Goal: Information Seeking & Learning: Check status

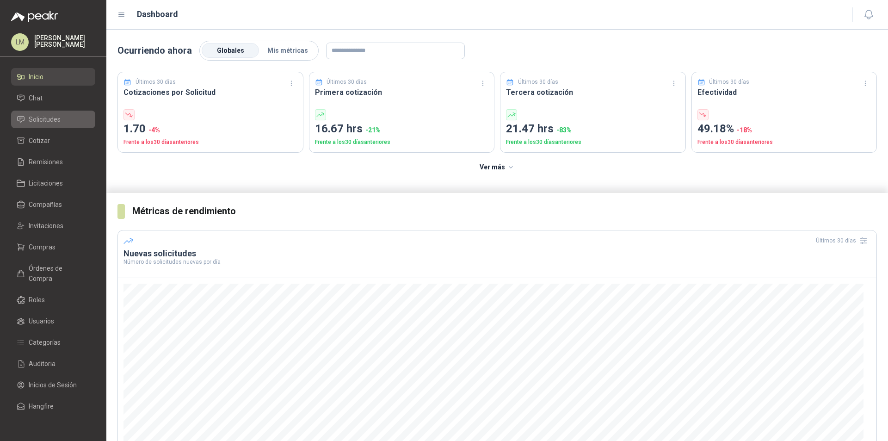
click at [65, 122] on li "Solicitudes" at bounding box center [53, 119] width 73 height 10
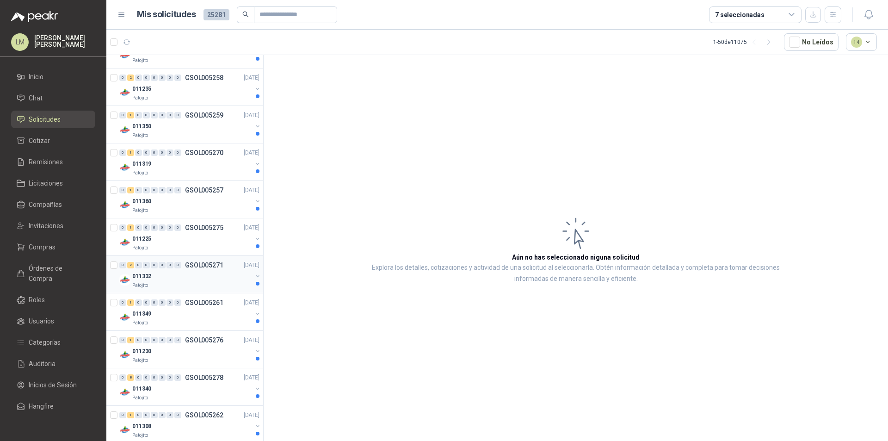
scroll to position [555, 0]
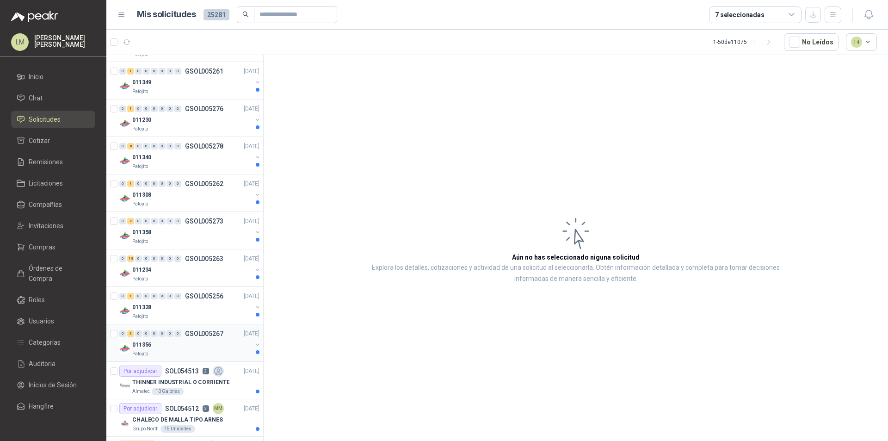
click at [161, 340] on div "011356" at bounding box center [192, 344] width 120 height 11
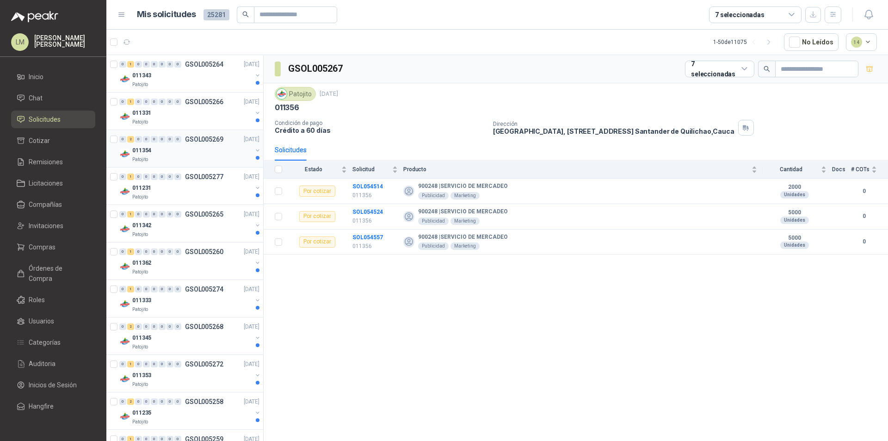
click at [163, 146] on div "011354" at bounding box center [192, 150] width 120 height 11
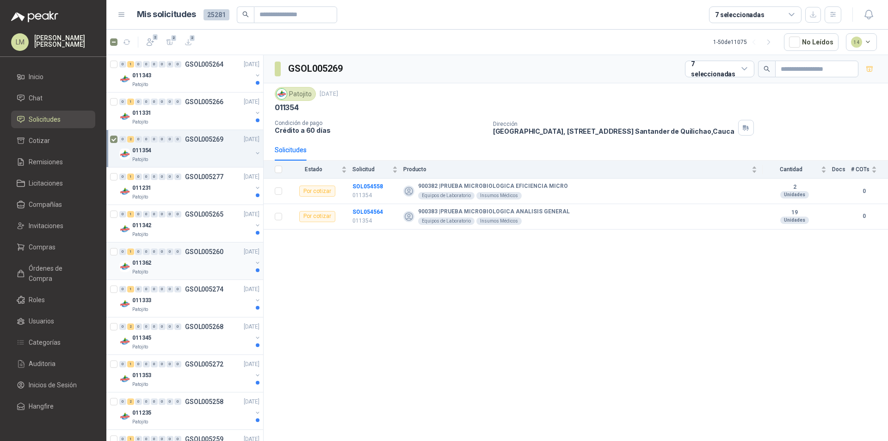
click at [203, 260] on div "011362" at bounding box center [192, 262] width 120 height 11
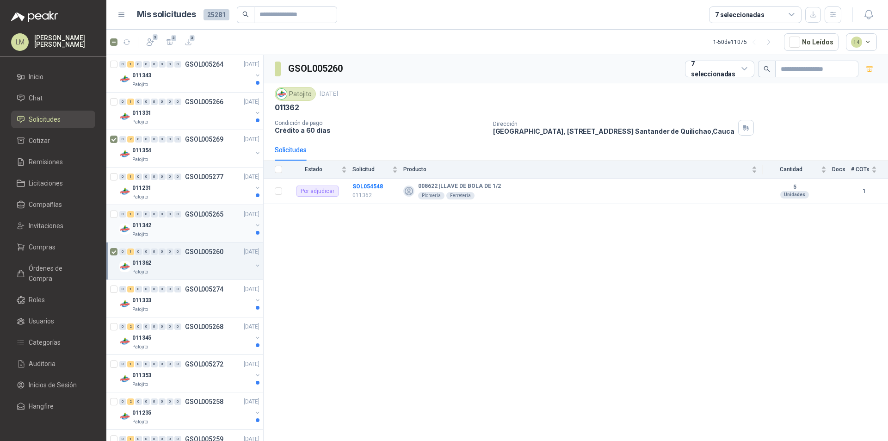
click at [214, 224] on div "011342" at bounding box center [192, 225] width 120 height 11
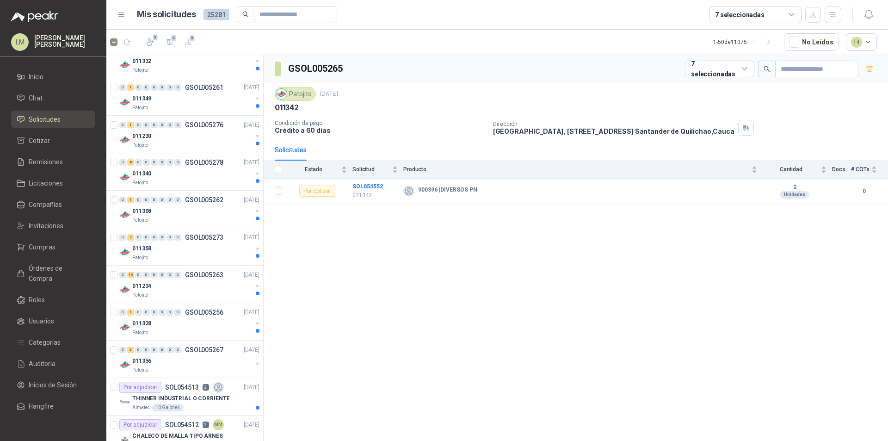
scroll to position [555, 0]
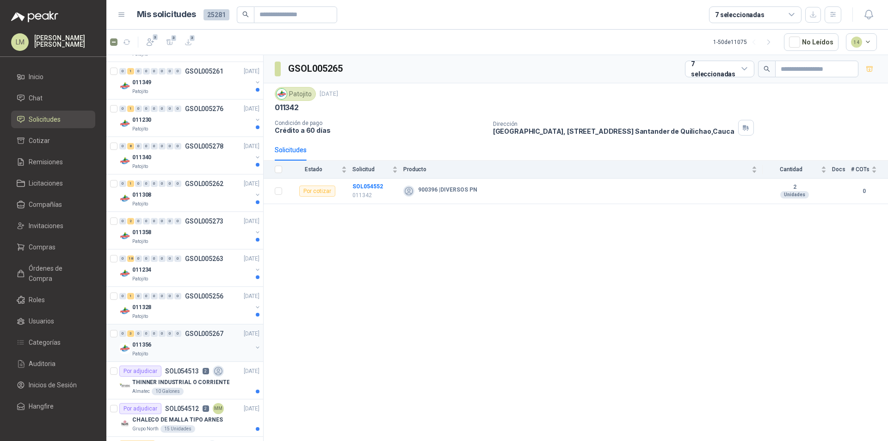
click at [182, 337] on div "0 3 0 0 0 0 0 0 GSOL005267 [DATE]" at bounding box center [190, 333] width 142 height 11
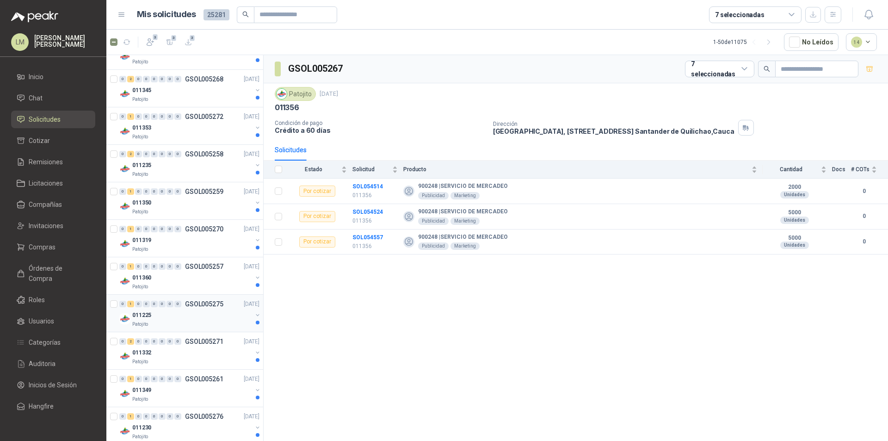
scroll to position [231, 0]
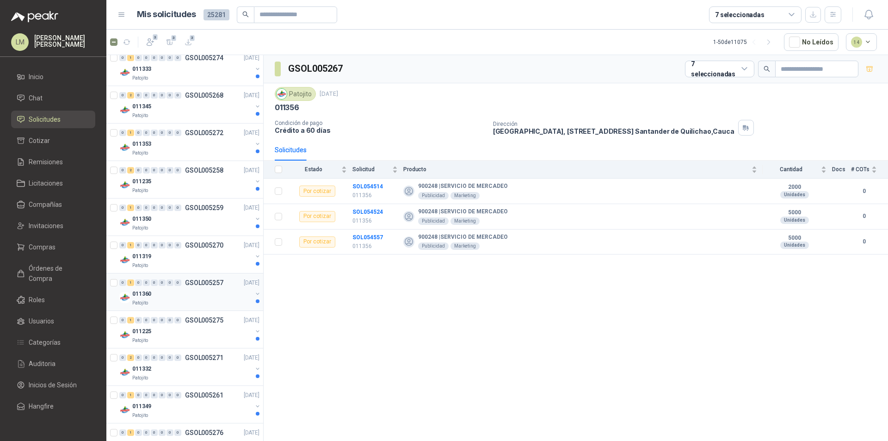
click at [212, 291] on div "011360" at bounding box center [192, 293] width 120 height 11
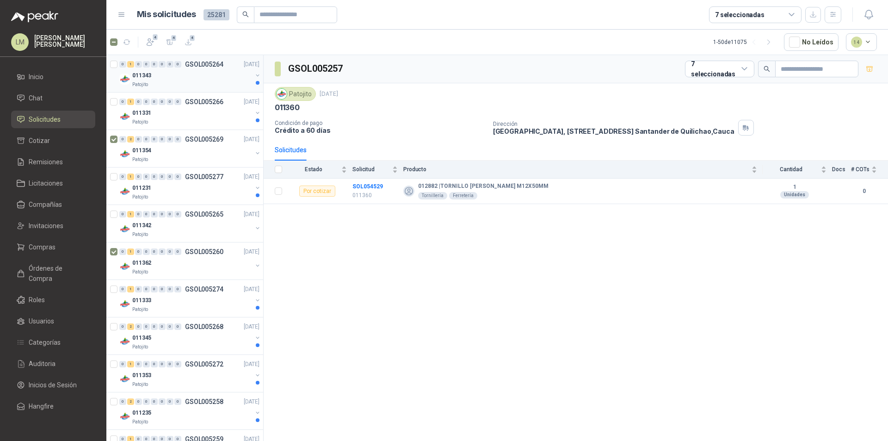
click at [193, 73] on div "011343" at bounding box center [192, 75] width 120 height 11
click at [181, 75] on div "011343" at bounding box center [192, 75] width 120 height 11
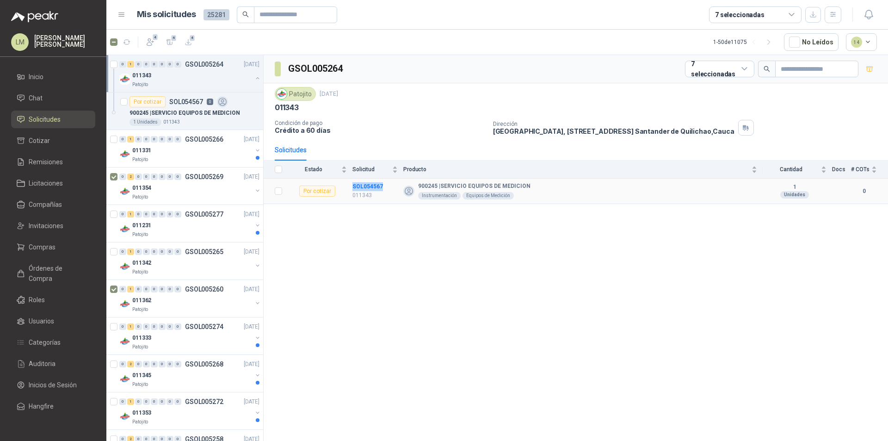
drag, startPoint x: 388, startPoint y: 187, endPoint x: 351, endPoint y: 185, distance: 37.1
click at [351, 185] on tr "Por cotizar SOL054567 011343 900245 | SERVICIO EQUIPOS DE MEDICION Instrumentac…" at bounding box center [576, 191] width 624 height 25
copy tr "SOL054567"
click at [398, 210] on div "GSOL005264 7 seleccionadas Patojito [DATE] 011343 Condición de pago Crédito a 6…" at bounding box center [576, 249] width 624 height 389
click at [371, 181] on td "SOL054567 011343" at bounding box center [377, 191] width 51 height 25
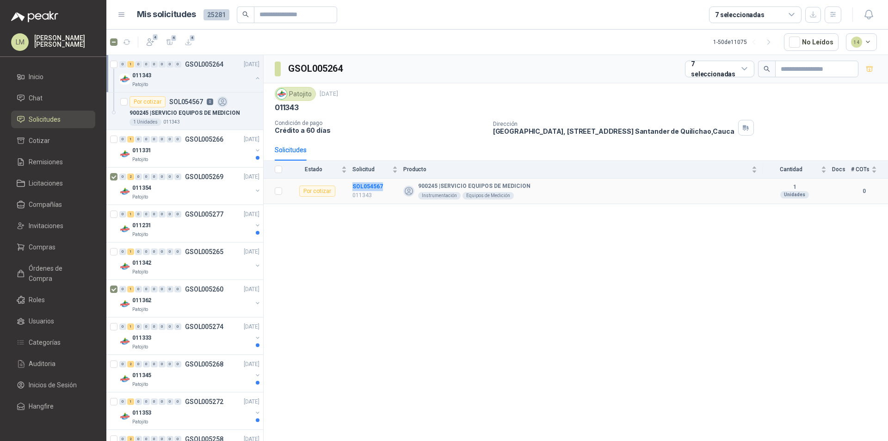
click at [371, 181] on td "SOL054567 011343" at bounding box center [377, 191] width 51 height 25
drag, startPoint x: 405, startPoint y: 253, endPoint x: 358, endPoint y: 195, distance: 74.6
click at [404, 251] on div "GSOL005264 7 seleccionadas Patojito [DATE] 011343 Condición de pago Crédito a 6…" at bounding box center [576, 249] width 624 height 389
click at [364, 179] on td "SOL054567 011343" at bounding box center [377, 191] width 51 height 25
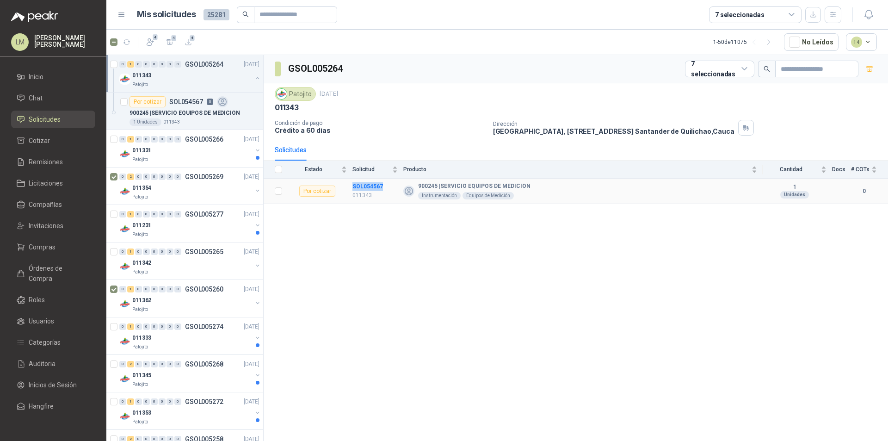
copy b "SOL054567"
click at [195, 155] on div "011331" at bounding box center [192, 150] width 120 height 11
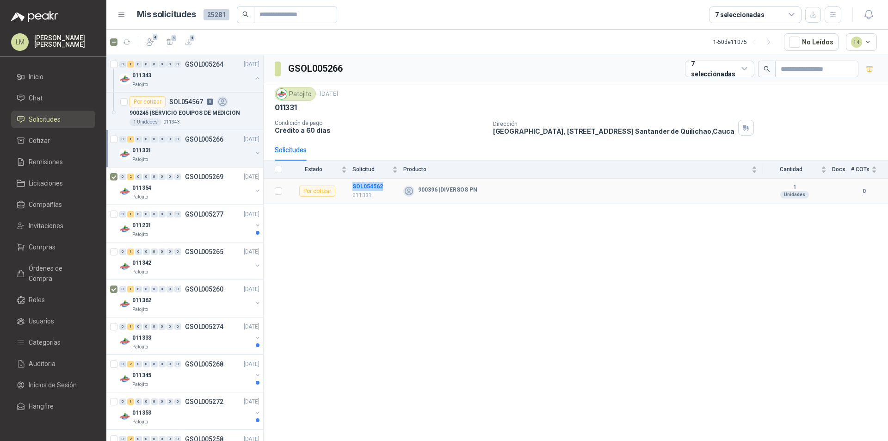
drag, startPoint x: 387, startPoint y: 185, endPoint x: 352, endPoint y: 184, distance: 35.2
click at [352, 184] on tr "Por cotizar SOL054562 011331 900396 | DIVERSOS PN 1 Unidades 0" at bounding box center [576, 191] width 624 height 25
copy tr "SOL054562"
click at [187, 233] on div "Patojito" at bounding box center [192, 234] width 120 height 7
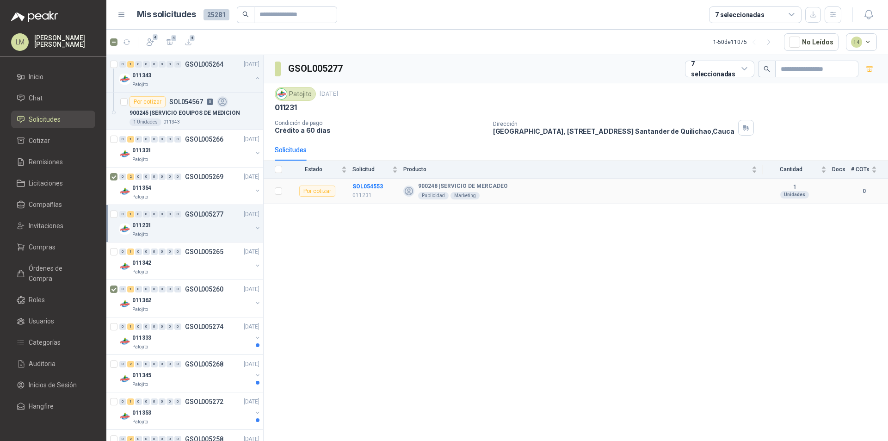
click at [364, 179] on td "SOL054553 011231" at bounding box center [377, 191] width 51 height 25
copy b "SOL054553"
click at [222, 259] on div "011342" at bounding box center [192, 262] width 120 height 11
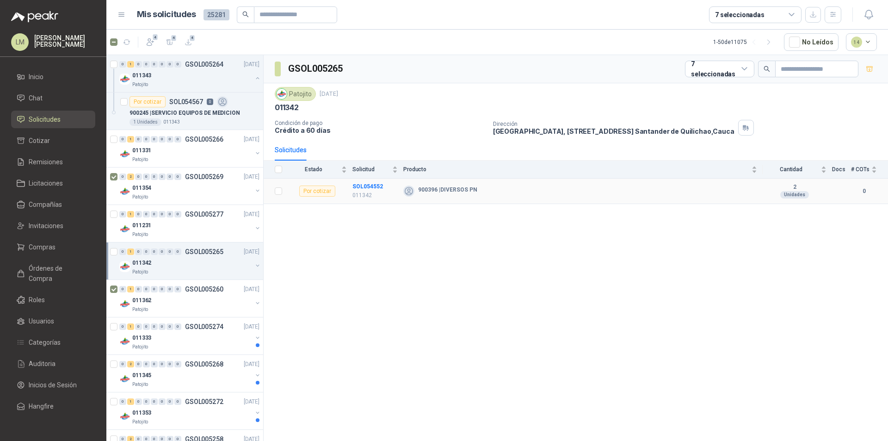
click at [358, 179] on td "SOL054552 011342" at bounding box center [377, 191] width 51 height 25
copy b "SOL054552"
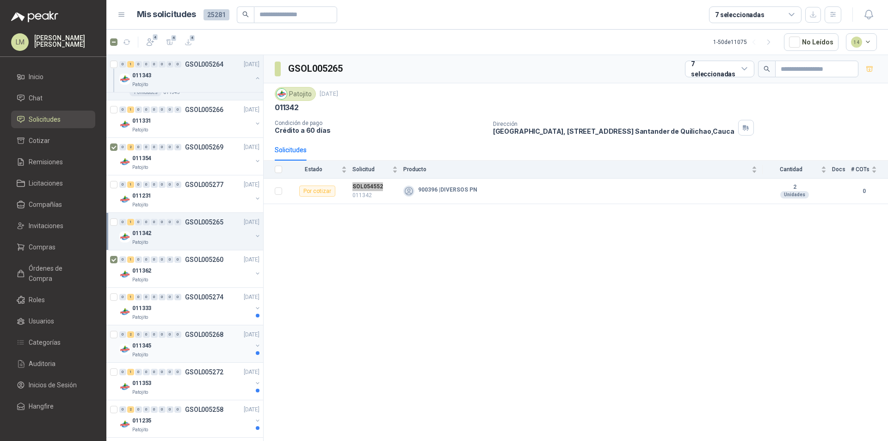
scroll to position [46, 0]
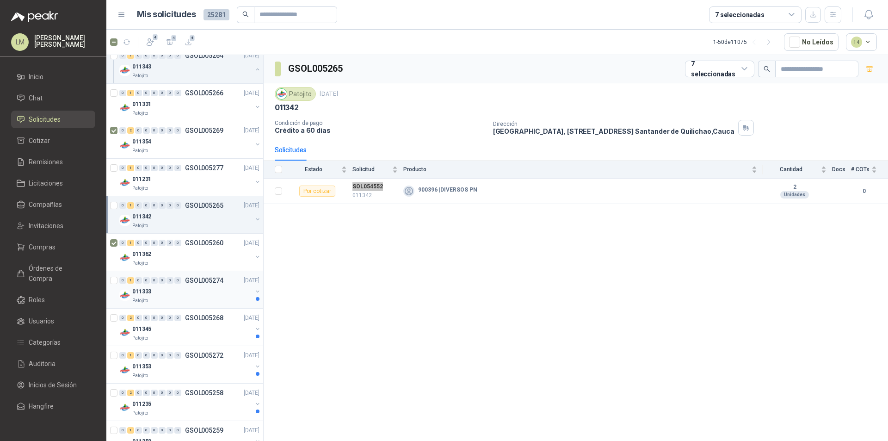
click at [187, 289] on div "011333" at bounding box center [192, 291] width 120 height 11
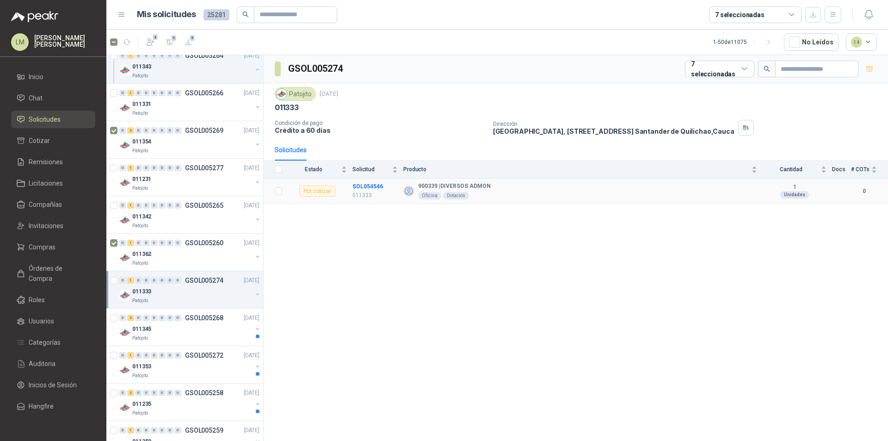
click at [361, 180] on td "SOL054546 011333" at bounding box center [377, 191] width 51 height 25
copy b "SOL054546"
drag, startPoint x: 161, startPoint y: 327, endPoint x: 171, endPoint y: 323, distance: 10.3
click at [161, 327] on div "011345" at bounding box center [192, 328] width 120 height 11
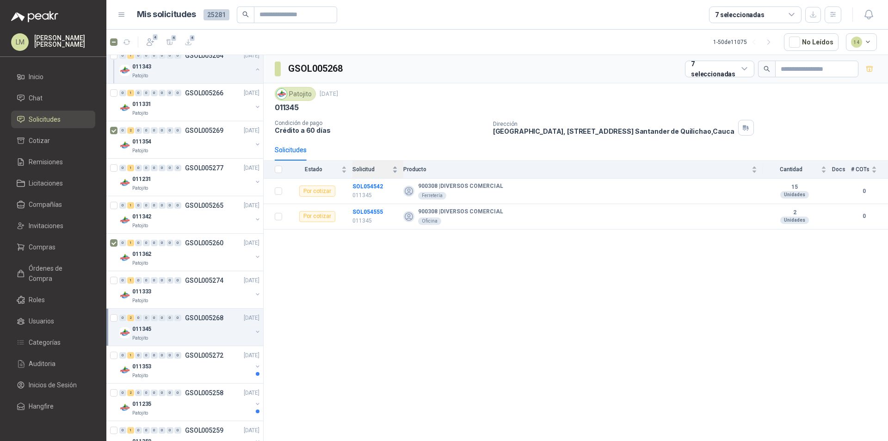
click at [367, 174] on div "Solicitud" at bounding box center [374, 169] width 45 height 9
click at [361, 180] on td "SOL054555 011345" at bounding box center [377, 191] width 51 height 25
copy b "SOL054555"
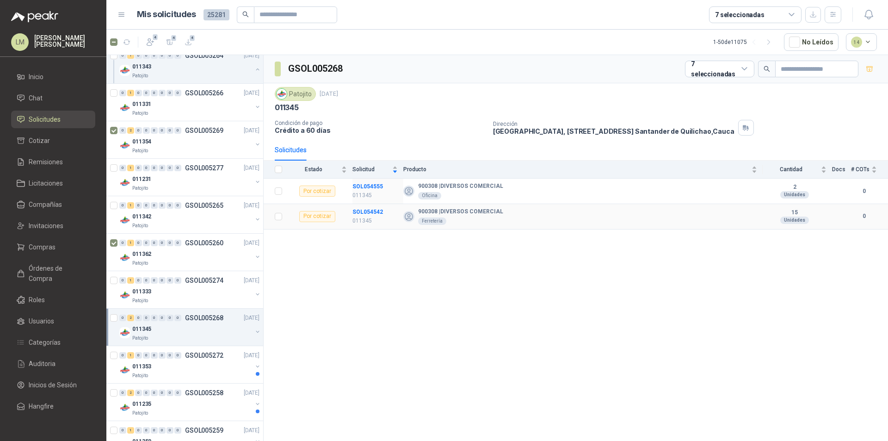
click at [362, 204] on td "SOL054542 011345" at bounding box center [377, 216] width 51 height 25
copy b "SOL054542"
click at [166, 366] on div "011353" at bounding box center [192, 366] width 120 height 11
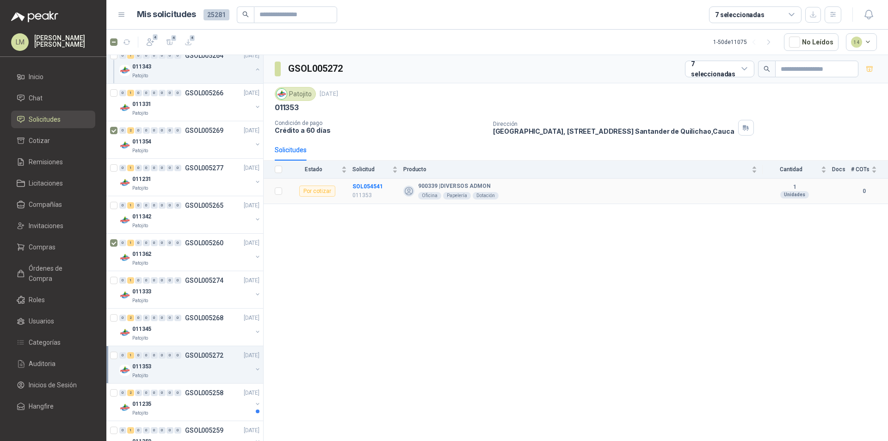
click at [364, 179] on td "SOL054541 011353" at bounding box center [377, 191] width 51 height 25
copy b "SOL054541"
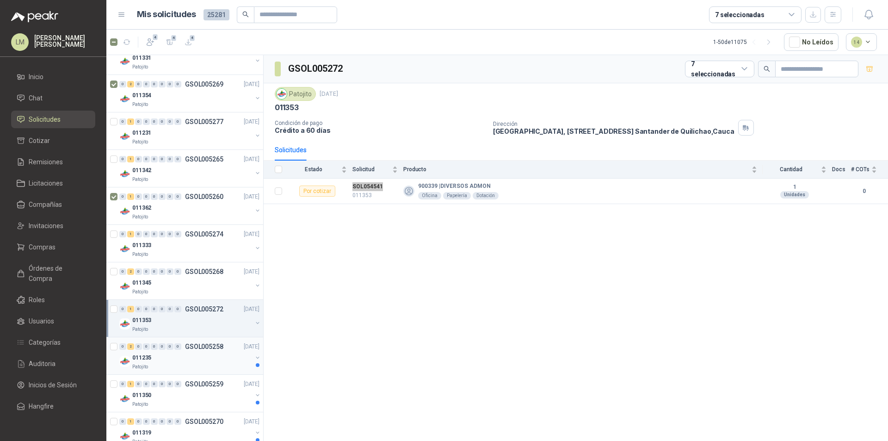
click at [171, 356] on div "011235" at bounding box center [192, 357] width 120 height 11
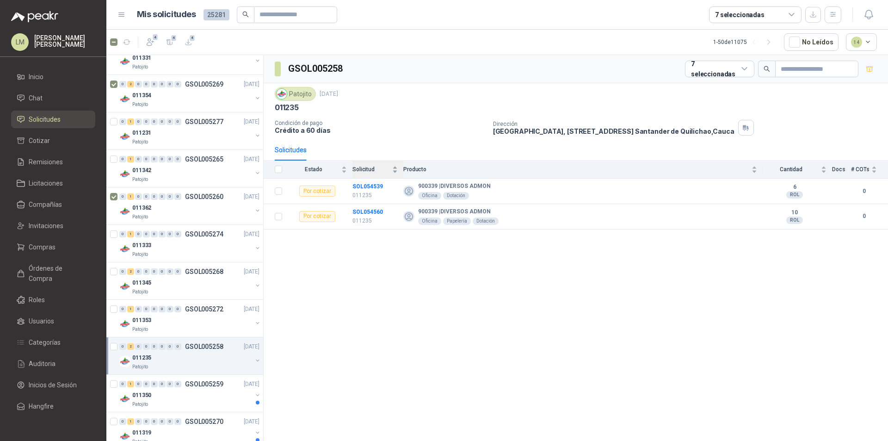
click at [364, 174] on div "Solicitud" at bounding box center [374, 169] width 45 height 9
click at [359, 174] on div "Solicitud" at bounding box center [374, 169] width 45 height 9
click at [358, 180] on td "SOL054539 011235" at bounding box center [377, 191] width 51 height 25
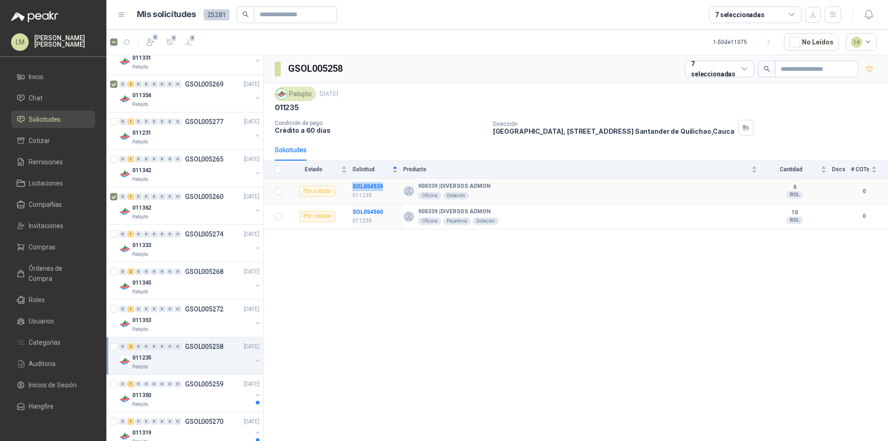
click at [358, 179] on td "SOL054539 011235" at bounding box center [377, 191] width 51 height 25
copy b "SOL054539"
click at [358, 205] on td "SOL054560 011235" at bounding box center [377, 216] width 51 height 25
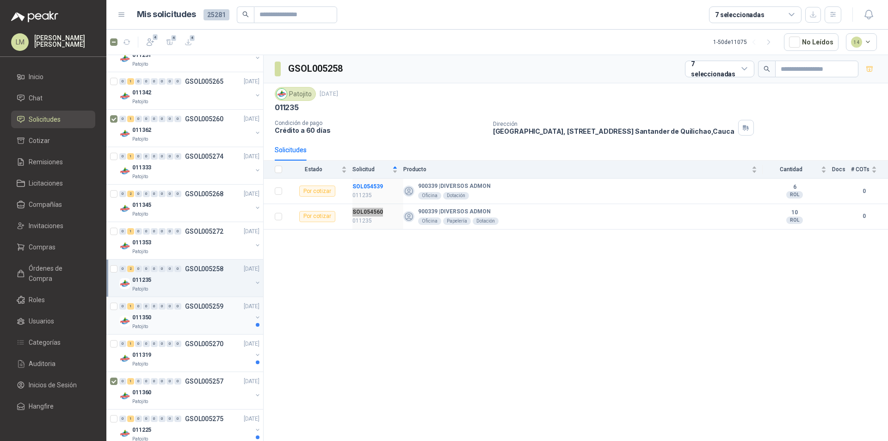
scroll to position [185, 0]
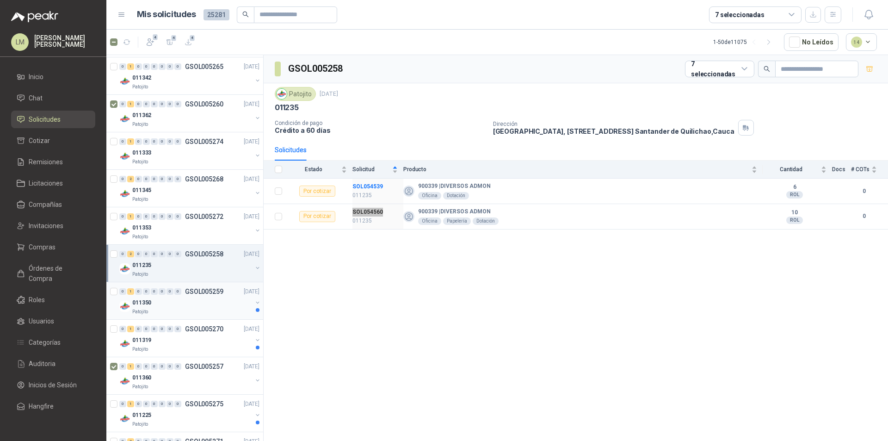
click at [182, 301] on div "011350" at bounding box center [192, 302] width 120 height 11
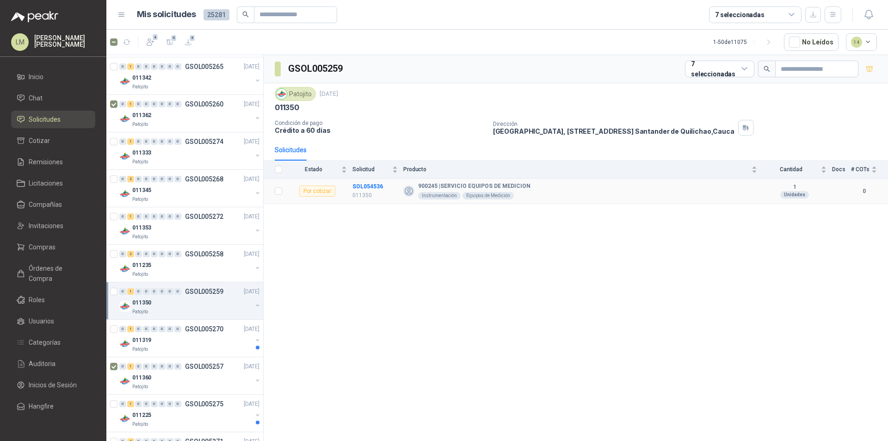
click at [362, 179] on td "SOL054536 011350" at bounding box center [377, 191] width 51 height 25
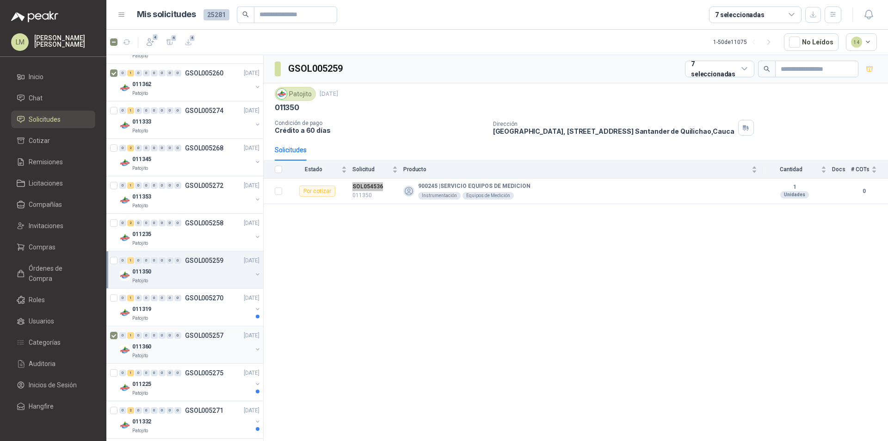
scroll to position [231, 0]
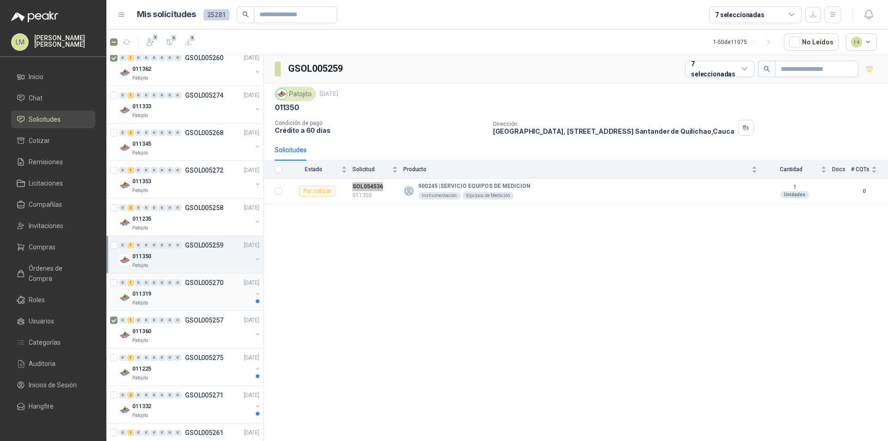
click at [181, 297] on div "011319" at bounding box center [192, 293] width 120 height 11
click at [361, 180] on td "SOL054530 011319" at bounding box center [377, 191] width 51 height 25
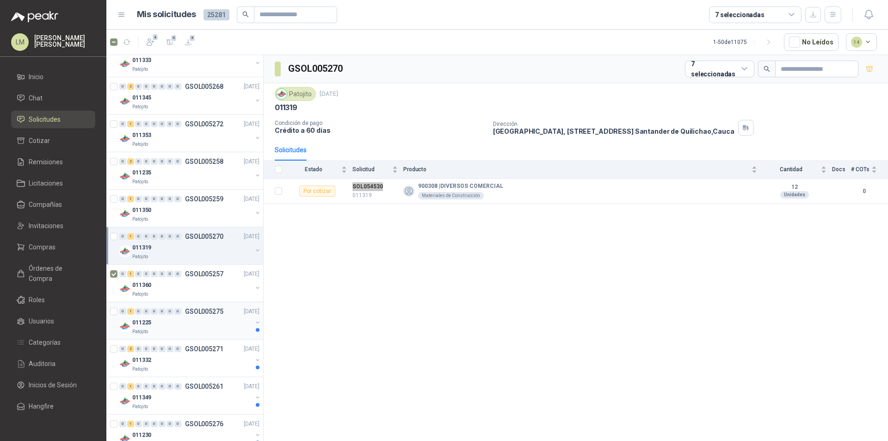
click at [187, 324] on div "011225" at bounding box center [192, 322] width 120 height 11
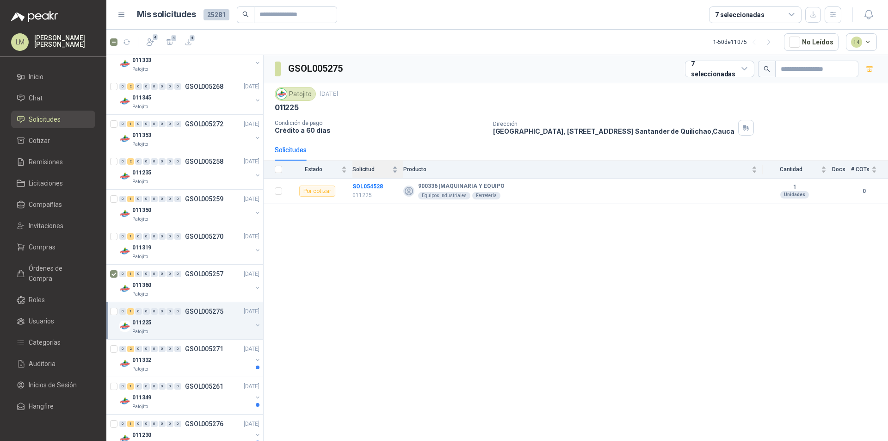
click at [360, 174] on div "Solicitud" at bounding box center [374, 169] width 45 height 9
click at [359, 180] on td "SOL054528 011225" at bounding box center [377, 191] width 51 height 25
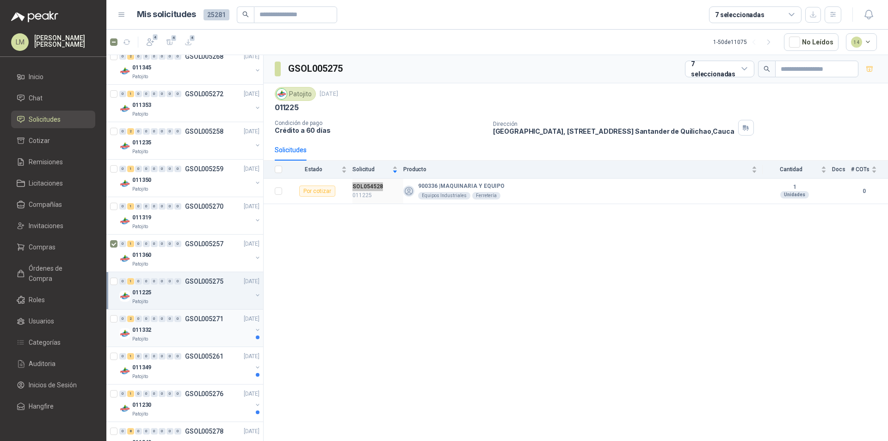
scroll to position [324, 0]
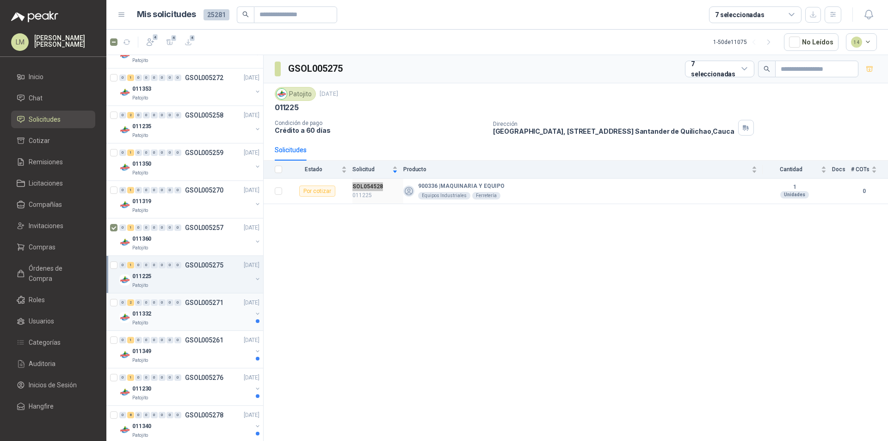
click at [167, 309] on div "011332" at bounding box center [192, 313] width 120 height 11
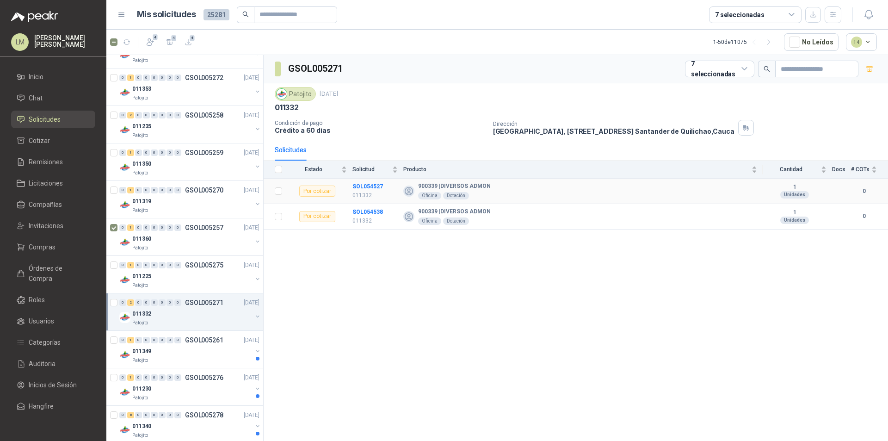
click at [363, 179] on td "SOL054527 011332" at bounding box center [377, 191] width 51 height 25
click at [364, 204] on td "SOL054538 011332" at bounding box center [377, 216] width 51 height 25
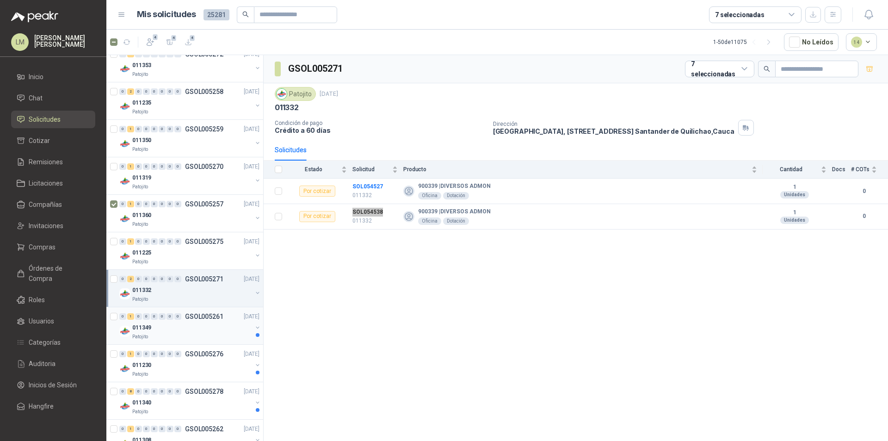
scroll to position [370, 0]
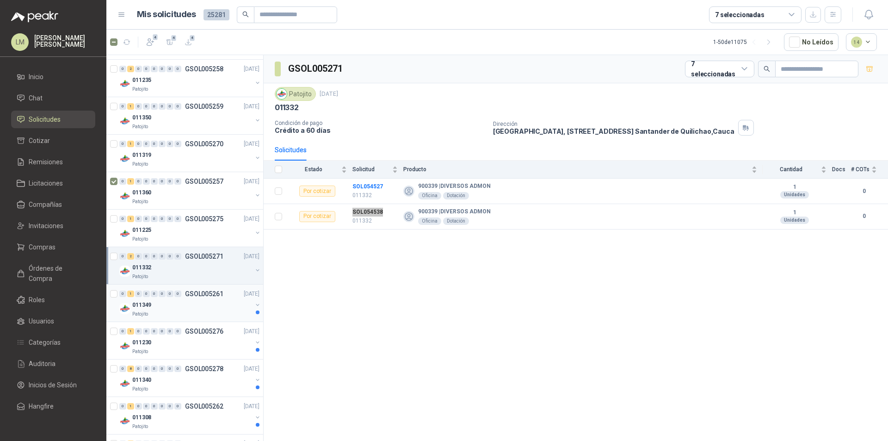
click at [197, 312] on div "Patojito" at bounding box center [192, 313] width 120 height 7
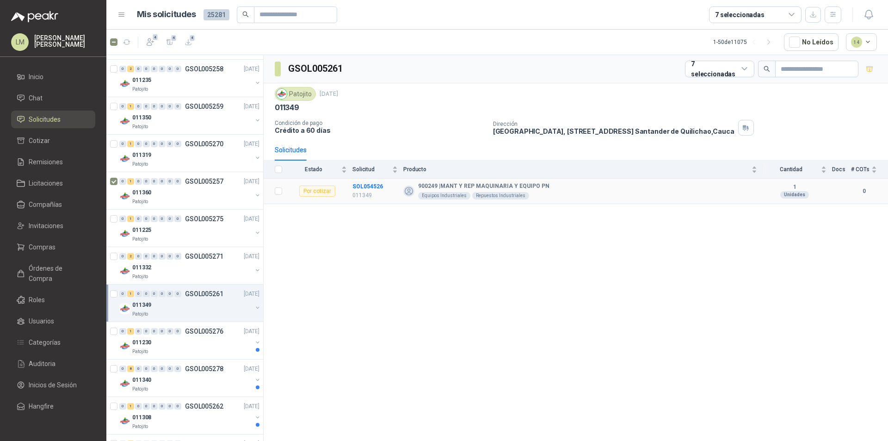
click at [361, 179] on td "SOL054526 011349" at bounding box center [377, 191] width 51 height 25
click at [182, 341] on div "011230" at bounding box center [192, 342] width 120 height 11
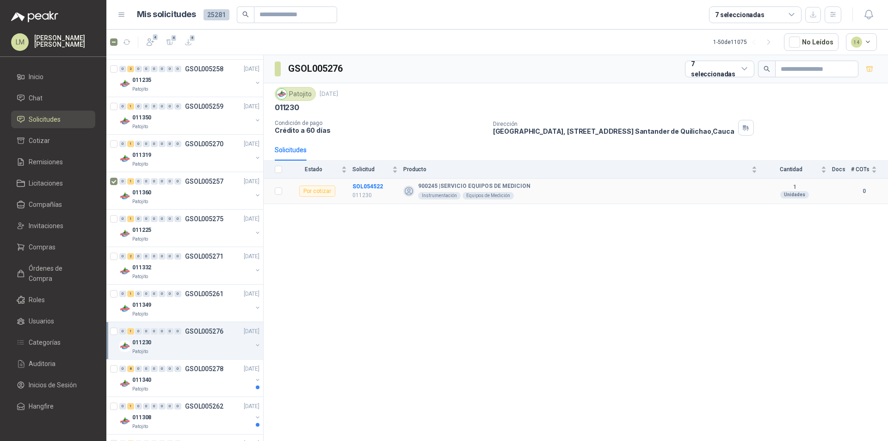
click at [367, 180] on td "SOL054522 011230" at bounding box center [377, 191] width 51 height 25
click at [367, 179] on td "SOL054522 011230" at bounding box center [377, 191] width 51 height 25
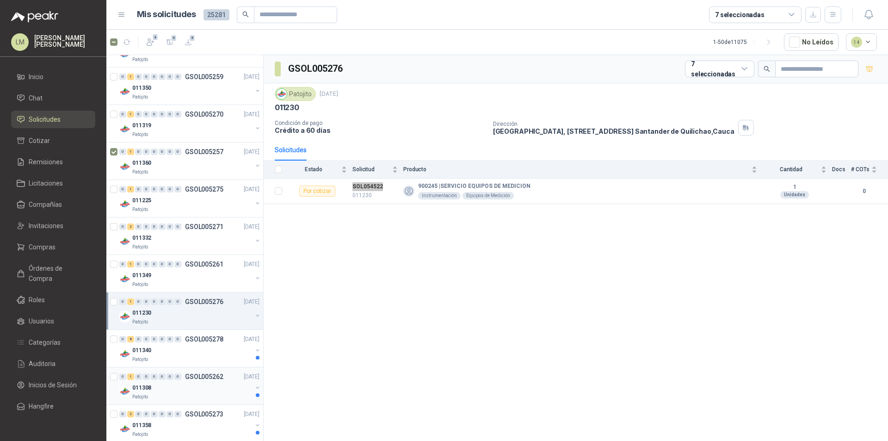
scroll to position [416, 0]
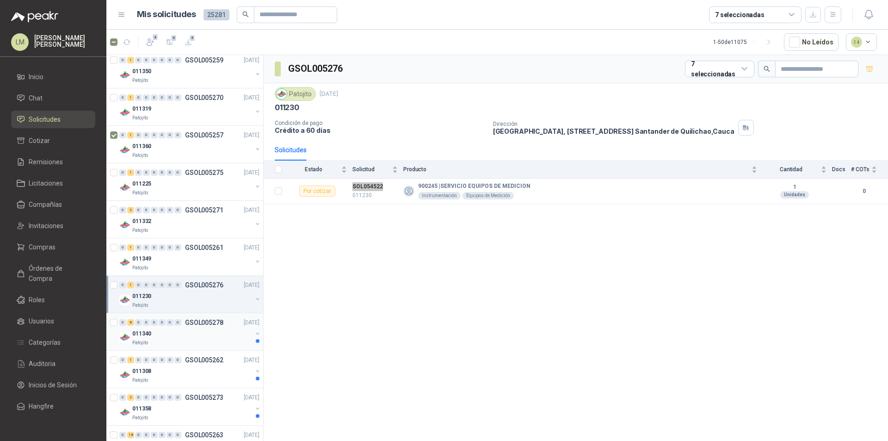
click at [168, 337] on div "011340" at bounding box center [192, 333] width 120 height 11
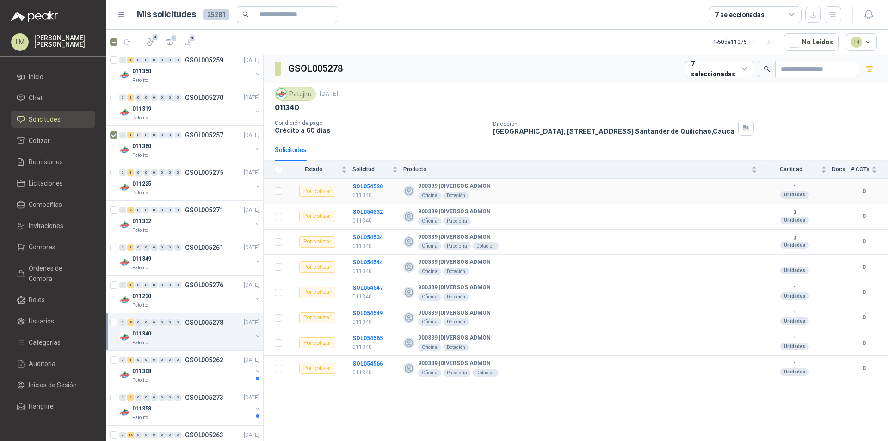
click at [369, 180] on td "SOL054520 011340" at bounding box center [377, 191] width 51 height 25
click at [363, 206] on td "SOL054532 011340" at bounding box center [377, 216] width 51 height 25
click at [363, 231] on td "SOL054534 011340" at bounding box center [377, 241] width 51 height 25
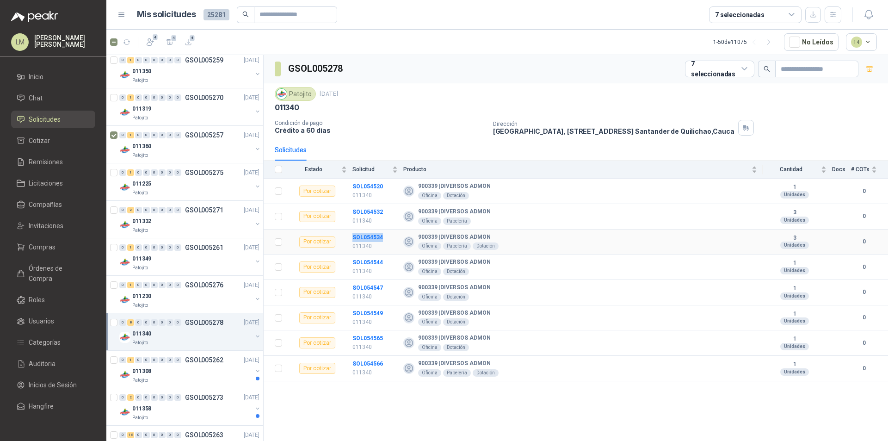
click at [363, 231] on td "SOL054534 011340" at bounding box center [377, 241] width 51 height 25
click at [371, 255] on td "SOL054544 011340" at bounding box center [377, 266] width 51 height 25
click at [366, 281] on td "SOL054547 011340" at bounding box center [377, 292] width 51 height 25
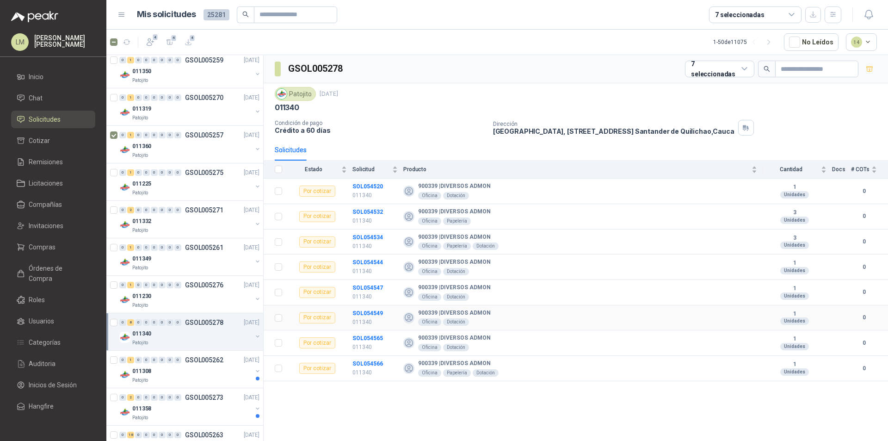
click at [363, 306] on td "SOL054549 011340" at bounding box center [377, 317] width 51 height 25
click at [358, 330] on td "SOL054565 011340" at bounding box center [377, 342] width 51 height 25
click at [359, 356] on td "SOL054566 011340" at bounding box center [377, 368] width 51 height 25
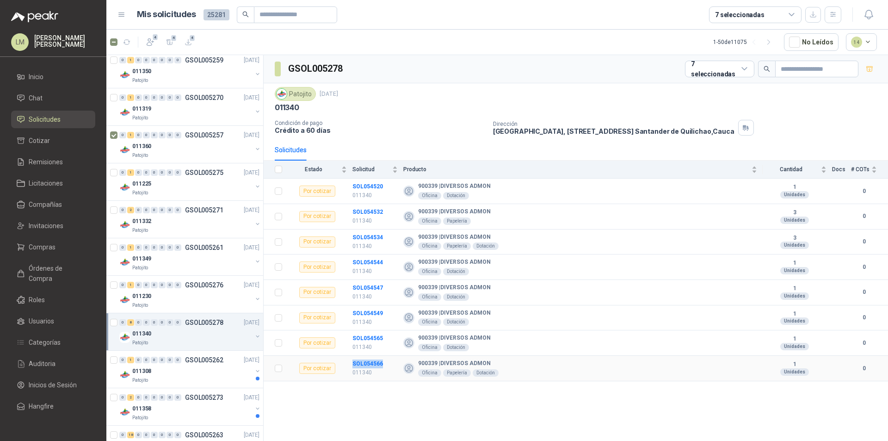
click at [359, 356] on td "SOL054566 011340" at bounding box center [377, 368] width 51 height 25
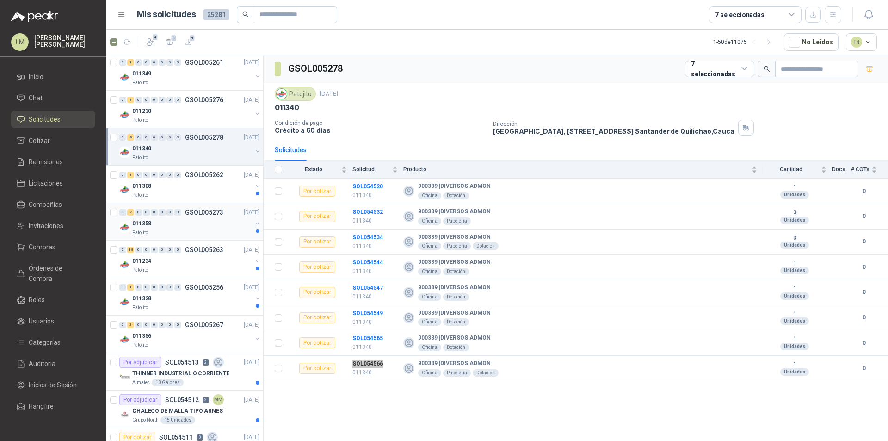
scroll to position [555, 0]
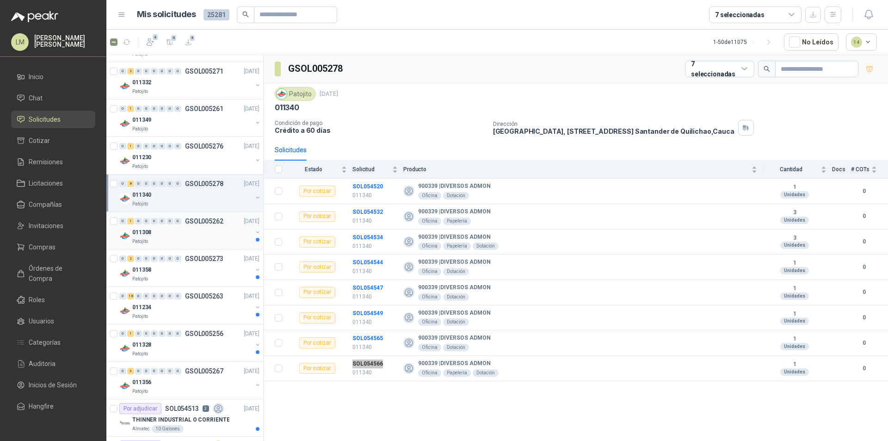
click at [170, 234] on div "011308" at bounding box center [192, 232] width 120 height 11
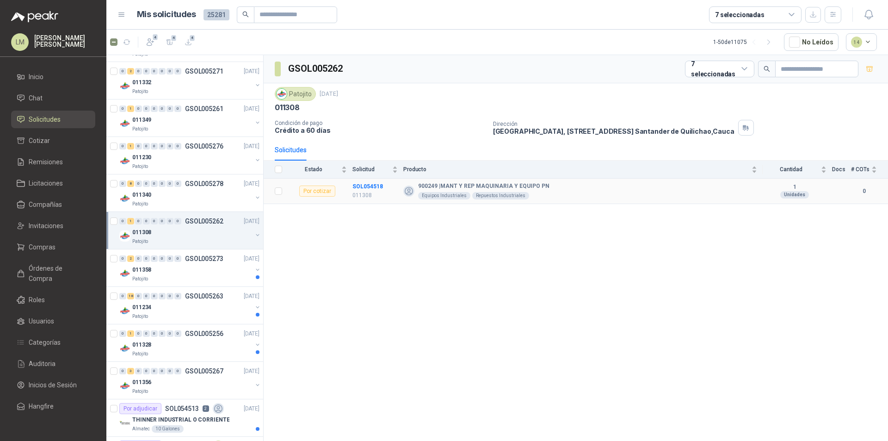
click at [360, 179] on td "SOL054518 011308" at bounding box center [377, 191] width 51 height 25
drag, startPoint x: 185, startPoint y: 271, endPoint x: 197, endPoint y: 268, distance: 11.9
click at [185, 271] on div "011358" at bounding box center [192, 269] width 120 height 11
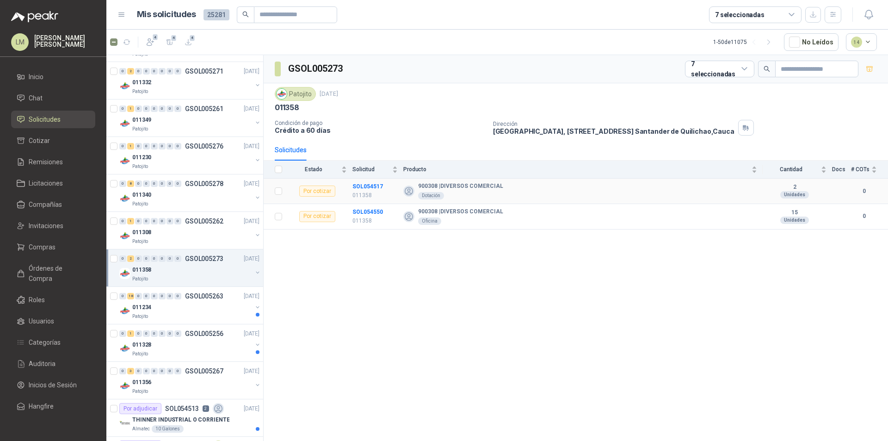
click at [365, 179] on td "SOL054517 011358" at bounding box center [377, 191] width 51 height 25
click at [366, 204] on td "SOL054517 011358" at bounding box center [377, 191] width 51 height 25
click at [365, 204] on td "SOL054517 011358" at bounding box center [377, 191] width 51 height 25
click at [360, 205] on td "SOL054550 011358" at bounding box center [377, 216] width 51 height 25
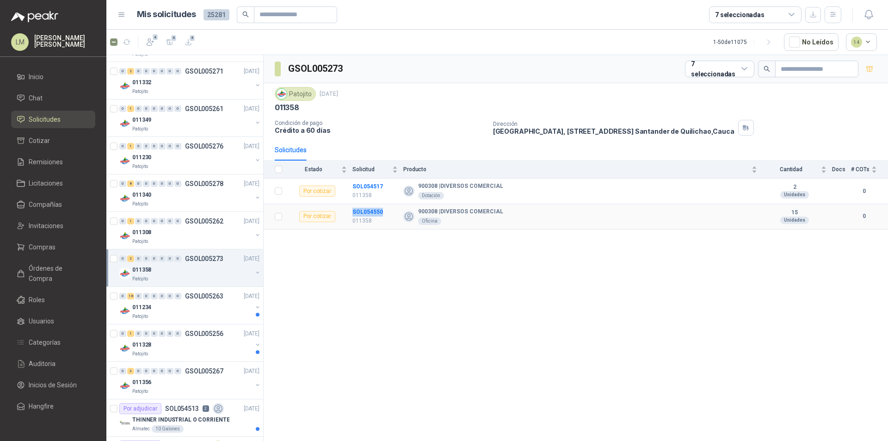
click at [360, 205] on td "SOL054550 011358" at bounding box center [377, 216] width 51 height 25
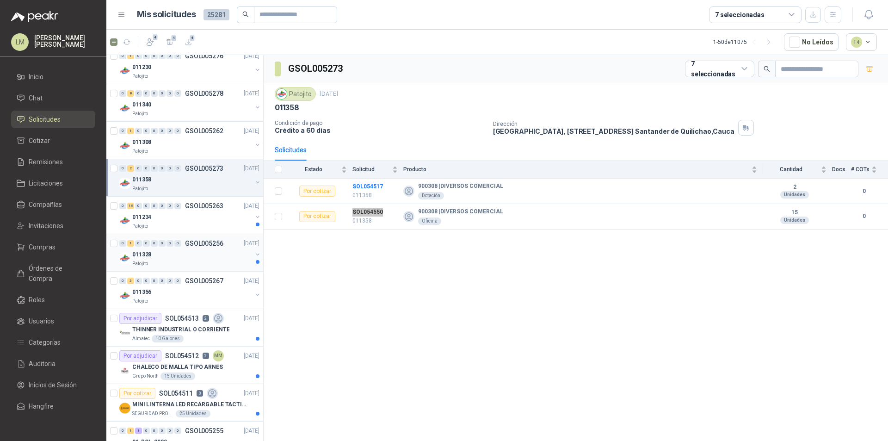
scroll to position [648, 0]
click at [179, 223] on div "Patojito" at bounding box center [192, 223] width 120 height 7
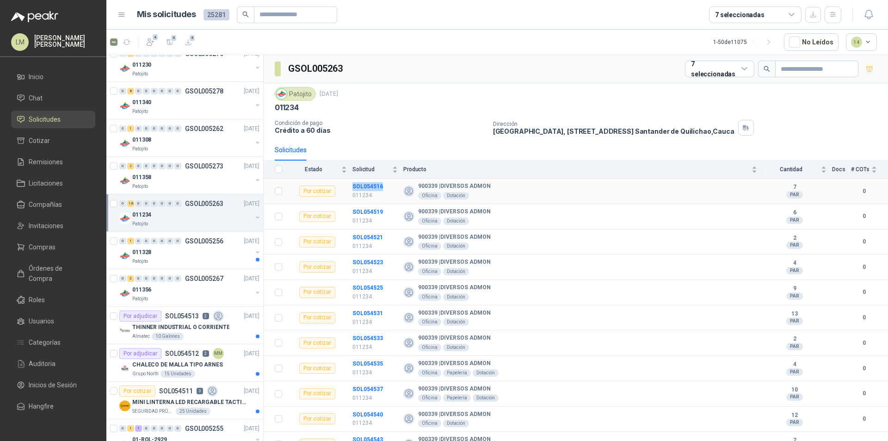
drag, startPoint x: 386, startPoint y: 183, endPoint x: 336, endPoint y: 186, distance: 49.6
click at [336, 186] on tr "Por cotizar SOL054516 011234 900339 | DIVERSOS ADMON Oficina Dotación 7 PAR 0" at bounding box center [576, 191] width 624 height 25
click at [363, 204] on td "SOL054519 011234" at bounding box center [377, 216] width 51 height 25
click at [360, 232] on td "SOL054521 011234" at bounding box center [377, 241] width 51 height 25
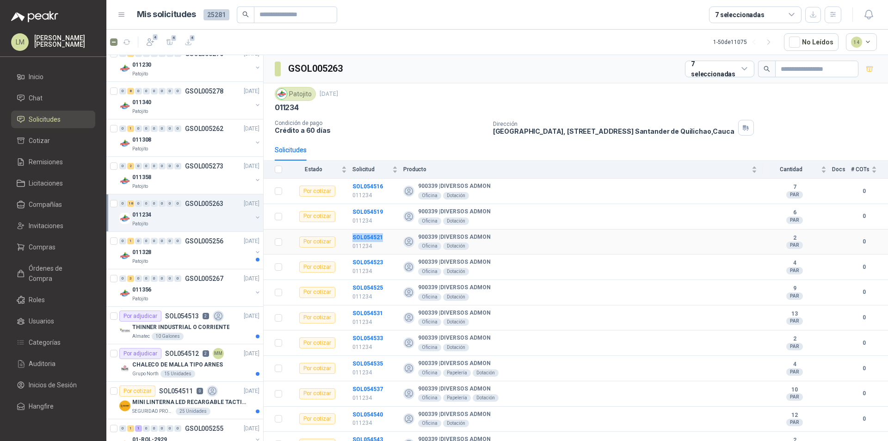
click at [360, 232] on td "SOL054521 011234" at bounding box center [377, 241] width 51 height 25
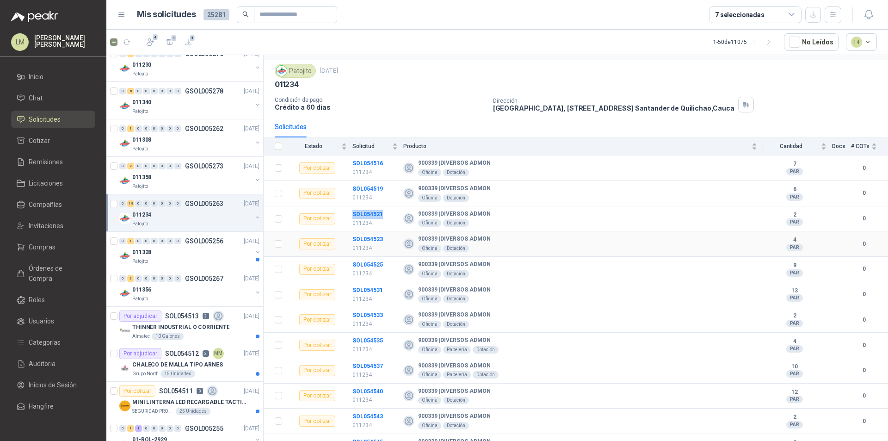
scroll to position [46, 0]
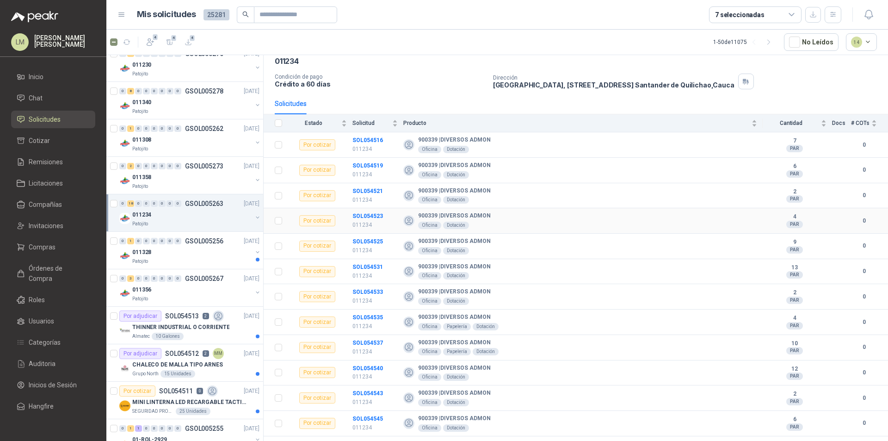
click at [360, 210] on td "SOL054523 011234" at bounding box center [377, 220] width 51 height 25
click at [360, 234] on td "SOL054525 011234" at bounding box center [377, 246] width 51 height 25
click at [365, 259] on td "SOL054531 011234" at bounding box center [377, 271] width 51 height 25
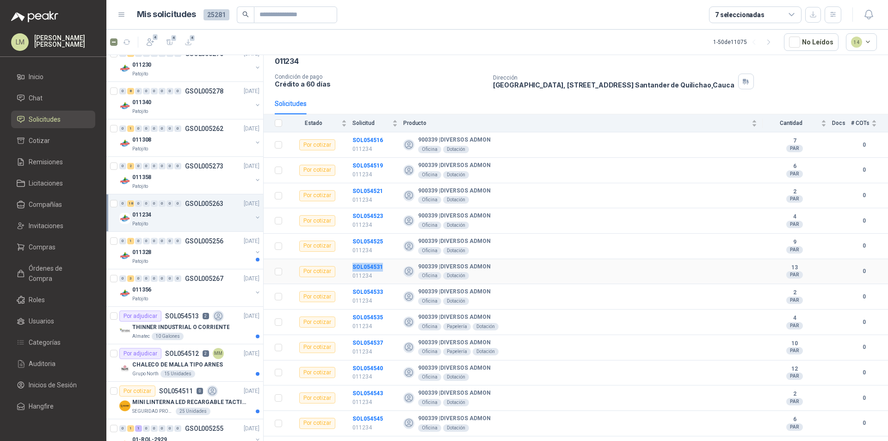
click at [365, 259] on td "SOL054531 011234" at bounding box center [377, 271] width 51 height 25
click at [358, 285] on td "SOL054533 011234" at bounding box center [377, 296] width 51 height 25
click at [357, 285] on td "SOL054533 011234" at bounding box center [377, 296] width 51 height 25
click at [362, 309] on td "SOL054535 011234" at bounding box center [377, 321] width 51 height 25
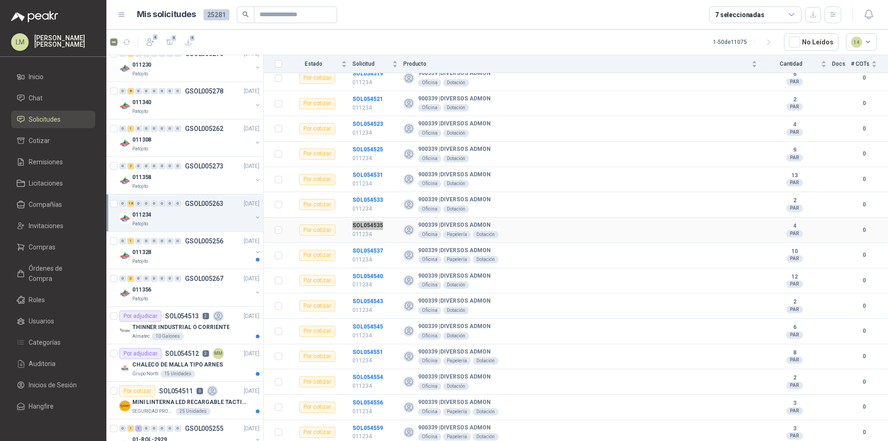
scroll to position [139, 0]
click at [366, 241] on td "SOL054535 011234" at bounding box center [377, 229] width 51 height 25
click at [359, 246] on td "SOL054537 011234" at bounding box center [377, 254] width 51 height 25
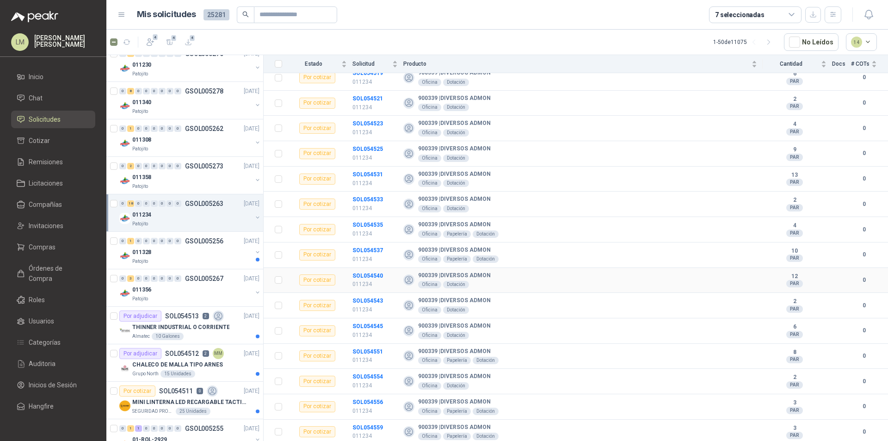
click at [361, 269] on td "SOL054540 011234" at bounding box center [377, 280] width 51 height 25
click at [366, 294] on td "SOL054543 011234" at bounding box center [377, 305] width 51 height 25
click at [360, 320] on td "SOL054545 011234" at bounding box center [377, 330] width 51 height 25
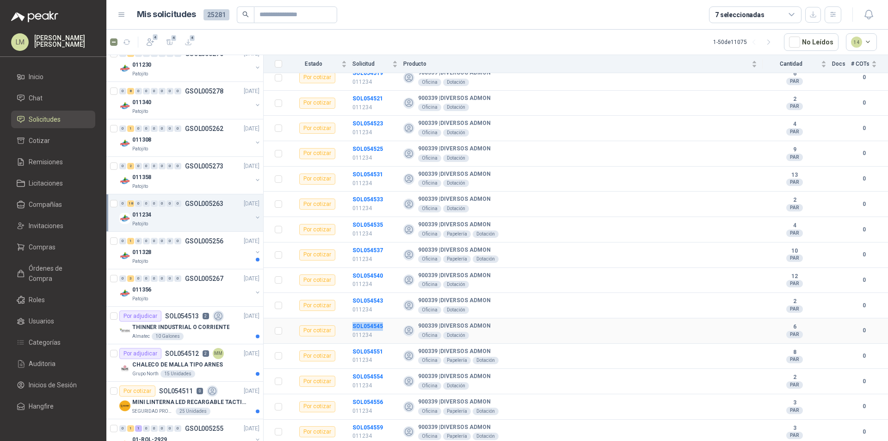
click at [360, 319] on td "SOL054545 011234" at bounding box center [377, 330] width 51 height 25
click at [363, 345] on td "SOL054551 011234" at bounding box center [377, 356] width 51 height 25
click at [365, 371] on td "SOL054554 011234" at bounding box center [377, 381] width 51 height 25
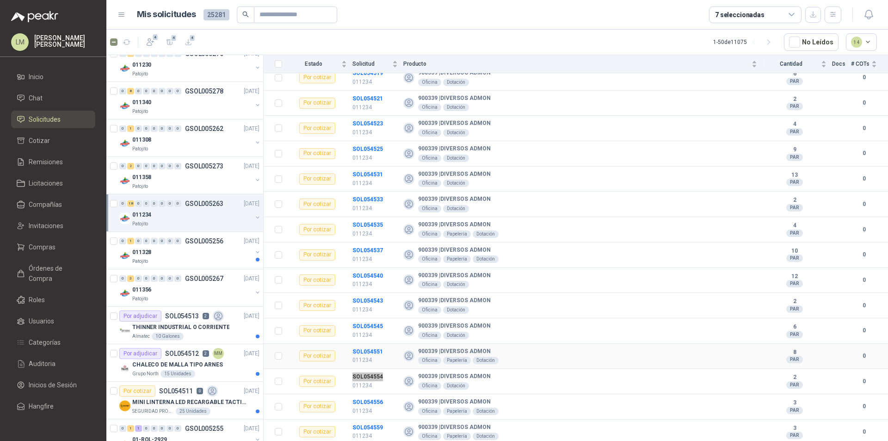
scroll to position [185, 0]
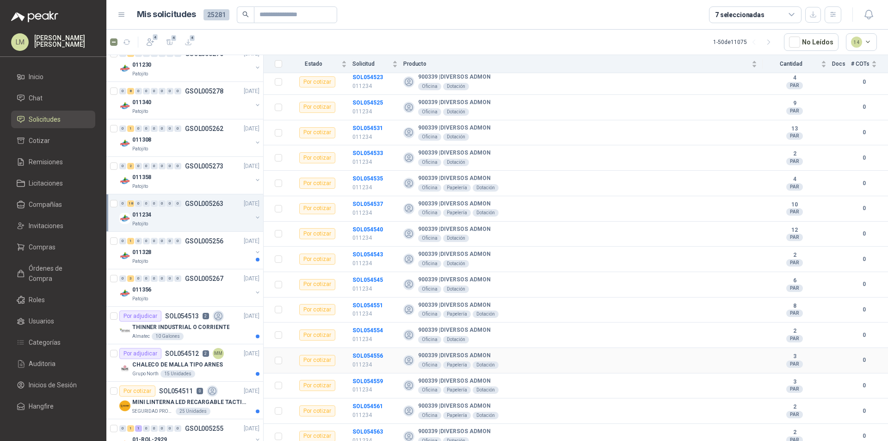
click at [371, 349] on td "SOL054556 011234" at bounding box center [377, 360] width 51 height 25
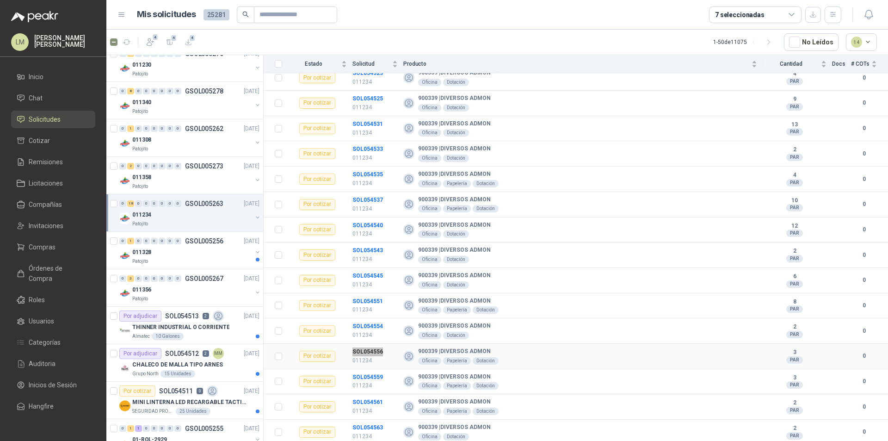
scroll to position [190, 0]
click at [367, 371] on td "SOL054559 011234" at bounding box center [377, 380] width 51 height 25
click at [357, 394] on td "SOL054561 011234" at bounding box center [377, 405] width 51 height 25
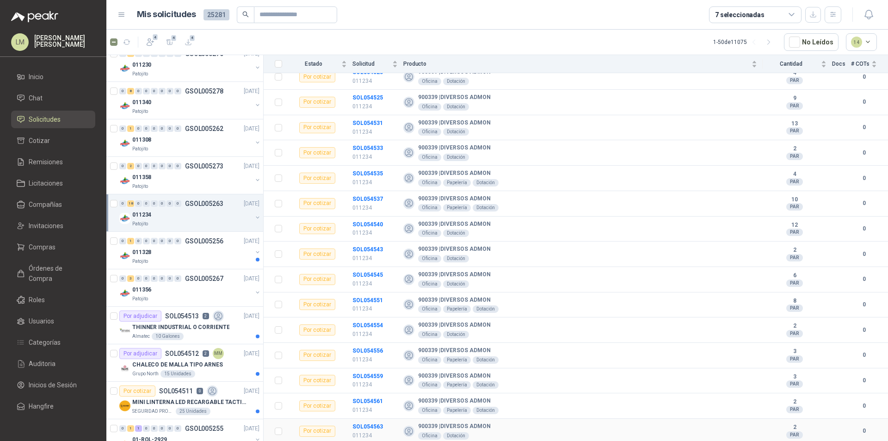
click at [361, 420] on td "SOL054563 011234" at bounding box center [377, 431] width 51 height 25
click at [169, 255] on div "011328" at bounding box center [192, 252] width 120 height 11
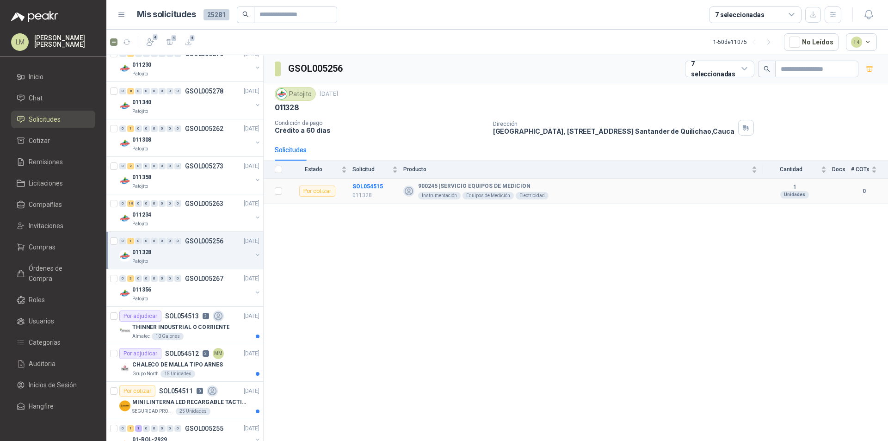
click at [366, 180] on td "SOL054515 011328" at bounding box center [377, 191] width 51 height 25
click at [177, 290] on div "011356" at bounding box center [192, 289] width 120 height 11
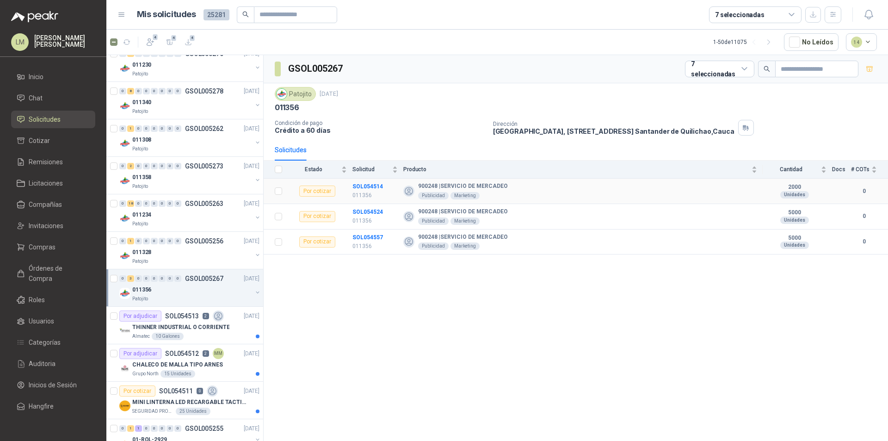
click at [363, 179] on td "SOL054514 011356" at bounding box center [377, 191] width 51 height 25
click at [364, 206] on td "SOL054524 011356" at bounding box center [377, 216] width 51 height 25
click at [362, 231] on td "SOL054557 011356" at bounding box center [377, 241] width 51 height 25
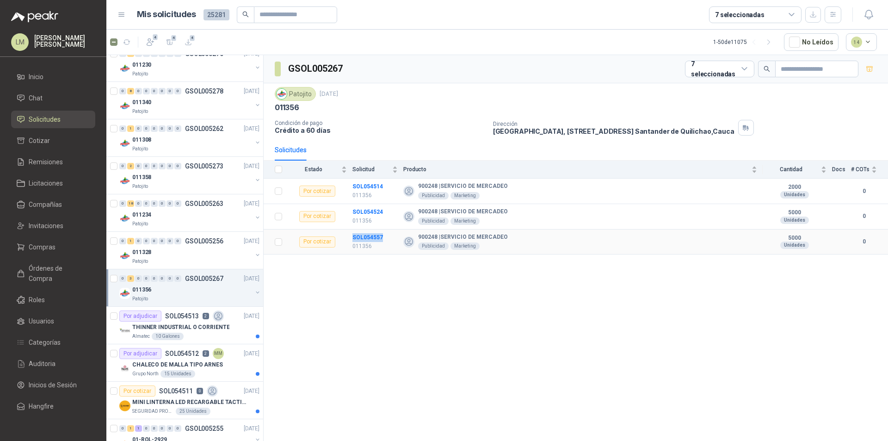
click at [362, 231] on td "SOL054557 011356" at bounding box center [377, 241] width 51 height 25
click at [124, 43] on icon "button" at bounding box center [127, 42] width 7 height 5
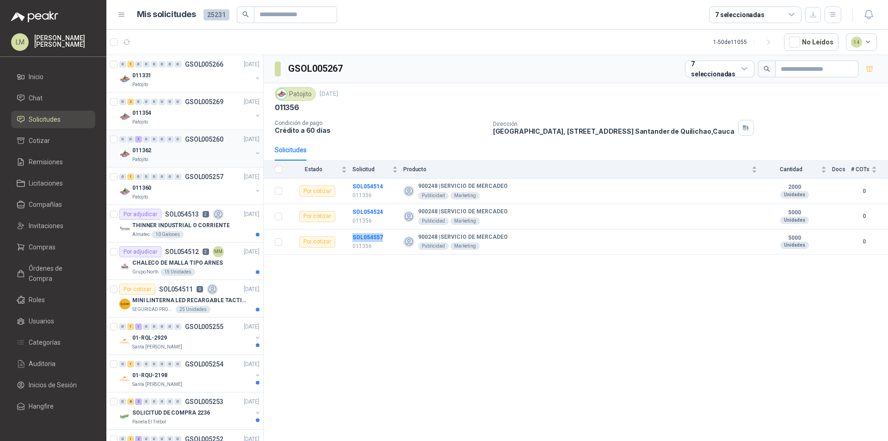
click at [171, 157] on div "Patojito" at bounding box center [192, 159] width 120 height 7
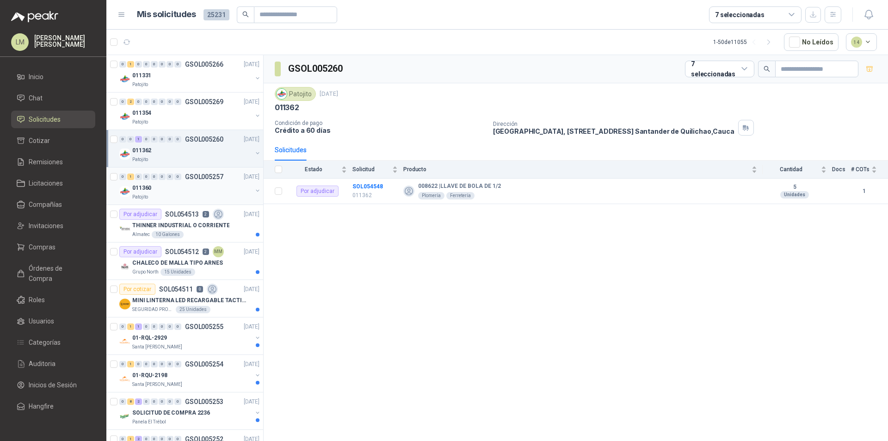
click at [166, 187] on div "011360" at bounding box center [192, 187] width 120 height 11
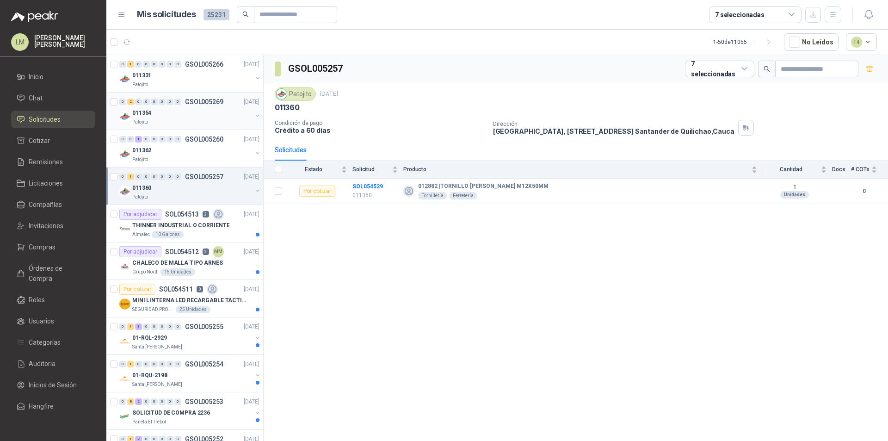
click at [165, 109] on div "011354" at bounding box center [192, 112] width 120 height 11
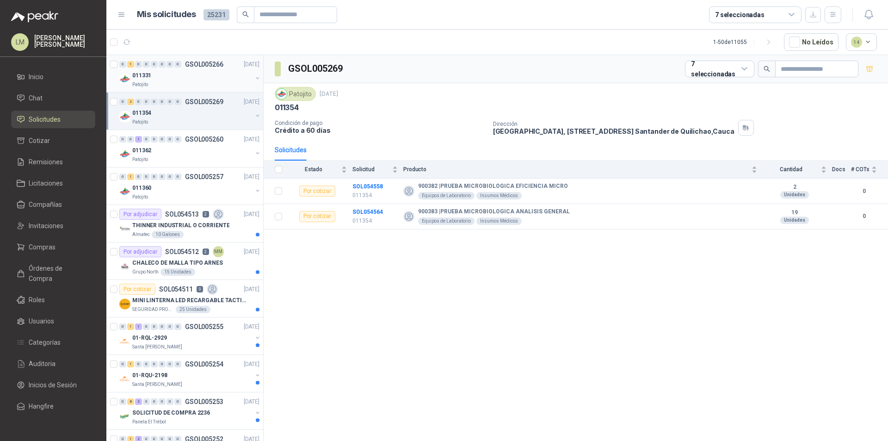
click at [186, 83] on div "Patojito" at bounding box center [192, 84] width 120 height 7
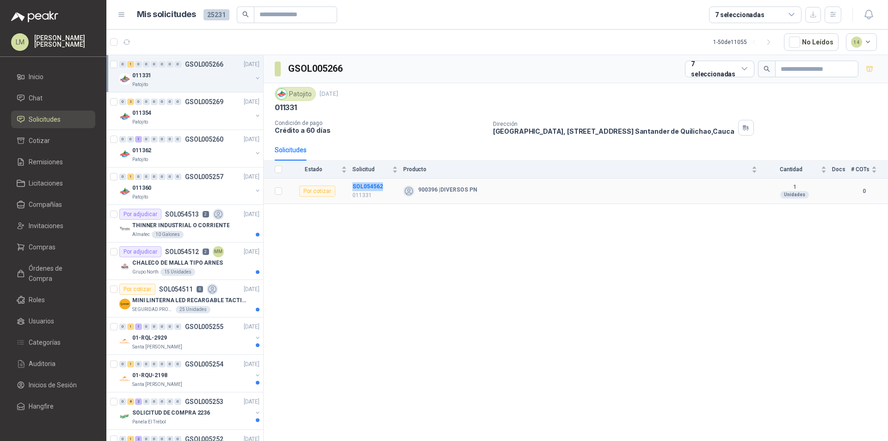
drag, startPoint x: 387, startPoint y: 186, endPoint x: 351, endPoint y: 186, distance: 35.6
click at [351, 186] on tr "Por cotizar SOL054562 011331 900396 | DIVERSOS PN 1 Unidades 0" at bounding box center [576, 191] width 624 height 25
click at [163, 85] on div "Patojito" at bounding box center [192, 84] width 120 height 7
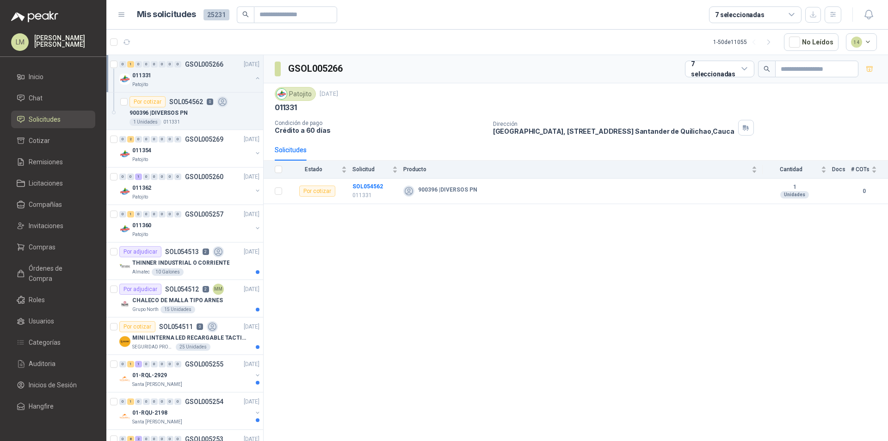
click at [387, 218] on div "GSOL005266 7 seleccionadas Patojito [DATE] 011331 Condición de pago Crédito a 6…" at bounding box center [576, 249] width 624 height 389
click at [254, 80] on button "button" at bounding box center [257, 77] width 7 height 7
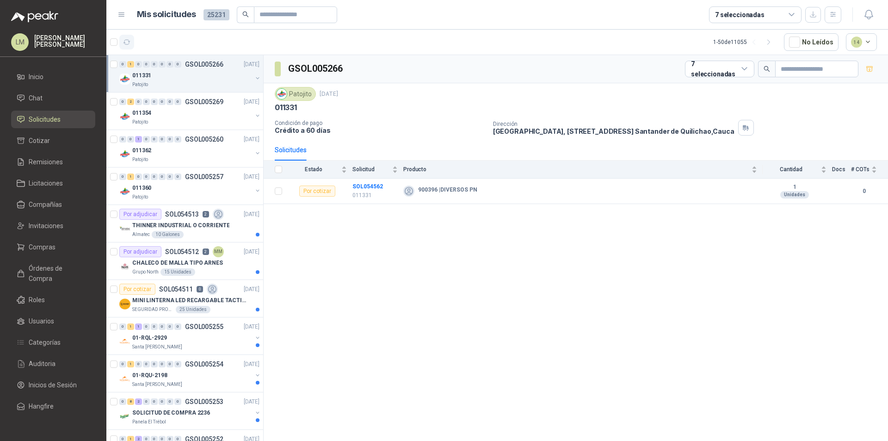
click at [126, 42] on icon "button" at bounding box center [127, 42] width 8 height 8
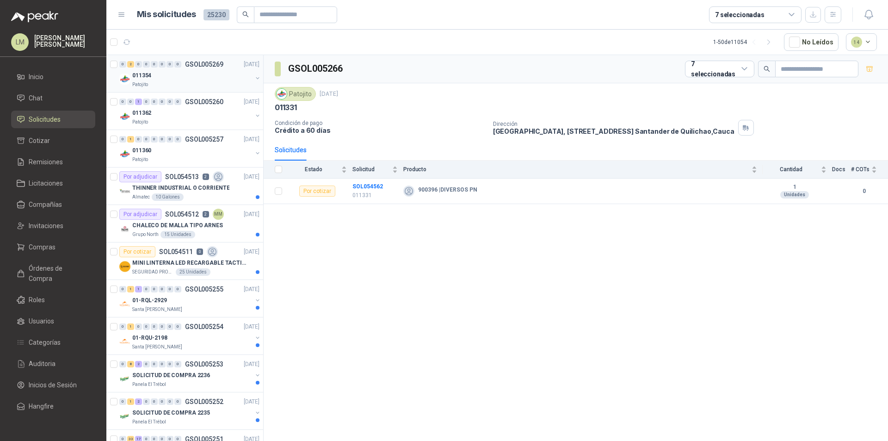
click at [187, 84] on div "Patojito" at bounding box center [192, 84] width 120 height 7
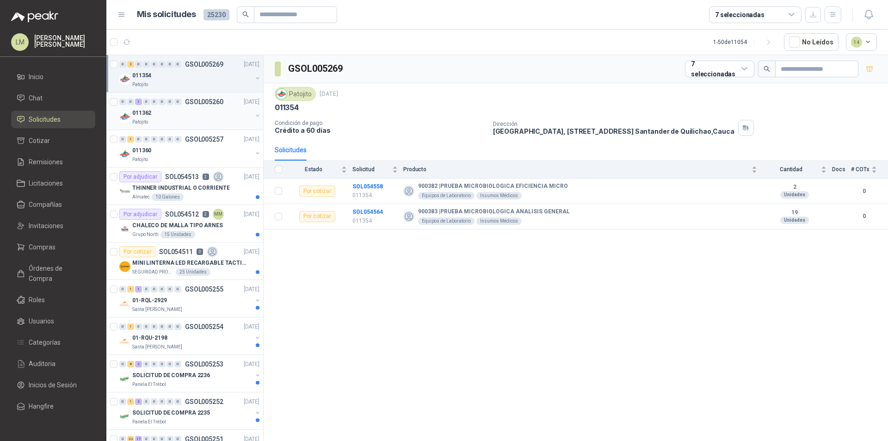
click at [190, 115] on div "011362" at bounding box center [192, 112] width 120 height 11
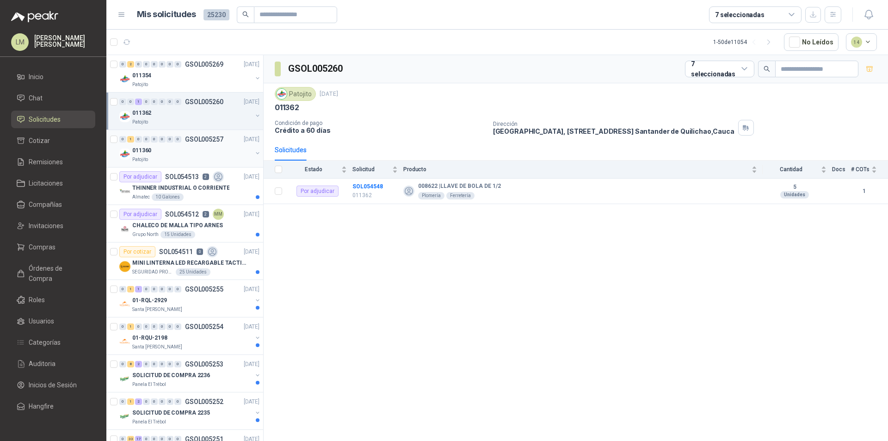
click at [180, 152] on div "011360" at bounding box center [192, 150] width 120 height 11
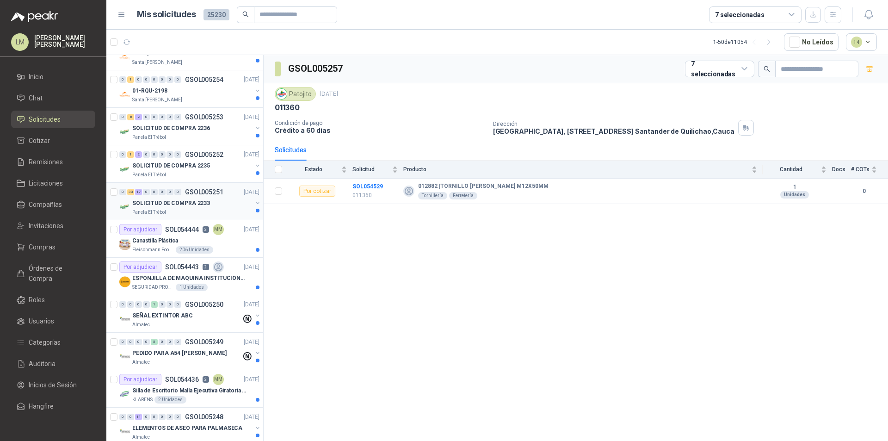
scroll to position [231, 0]
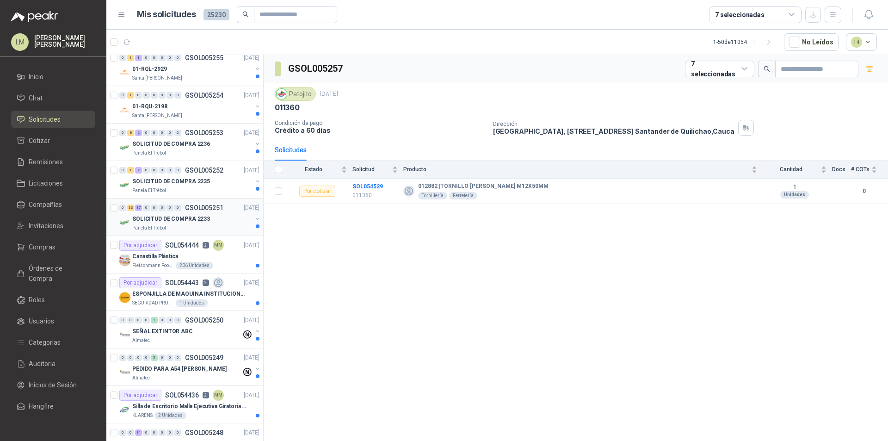
click at [204, 221] on p "SOLICITUD DE COMPRA 2233" at bounding box center [171, 219] width 78 height 9
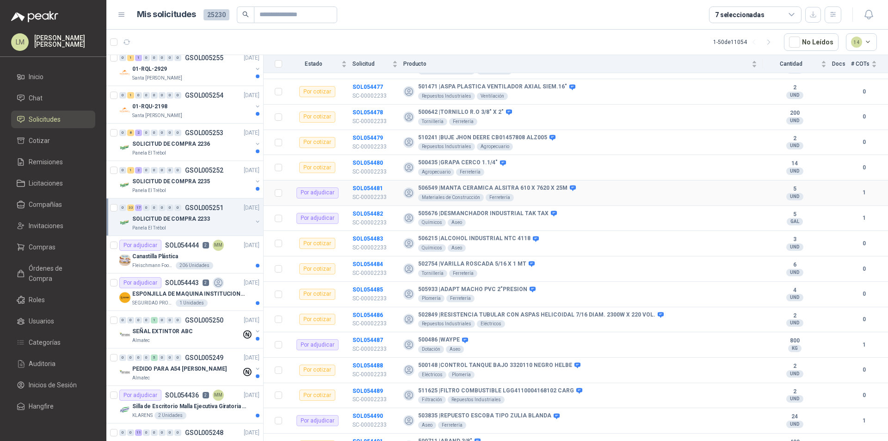
scroll to position [1000, 0]
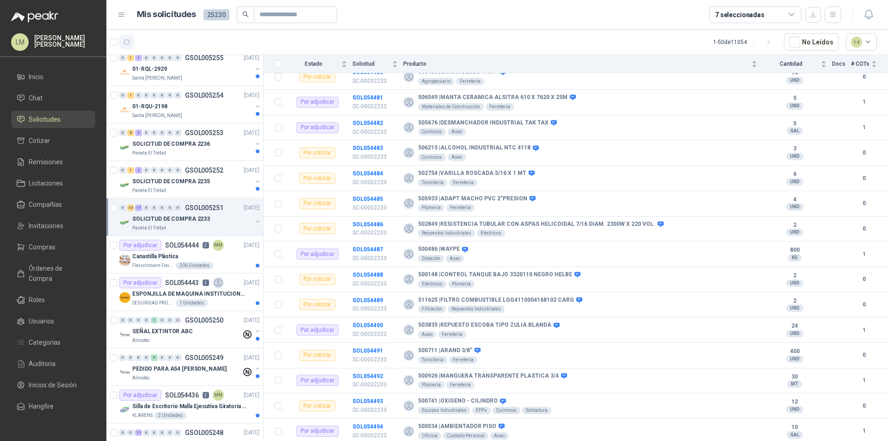
click at [129, 40] on icon "button" at bounding box center [127, 42] width 7 height 5
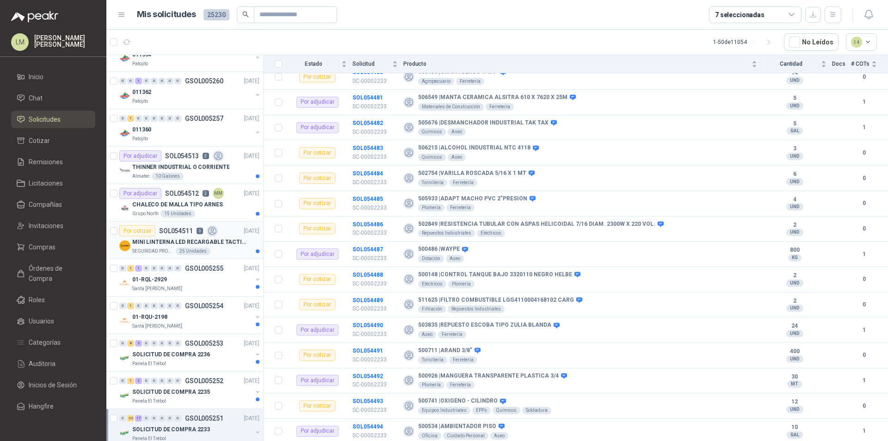
scroll to position [0, 0]
